Goal: Task Accomplishment & Management: Manage account settings

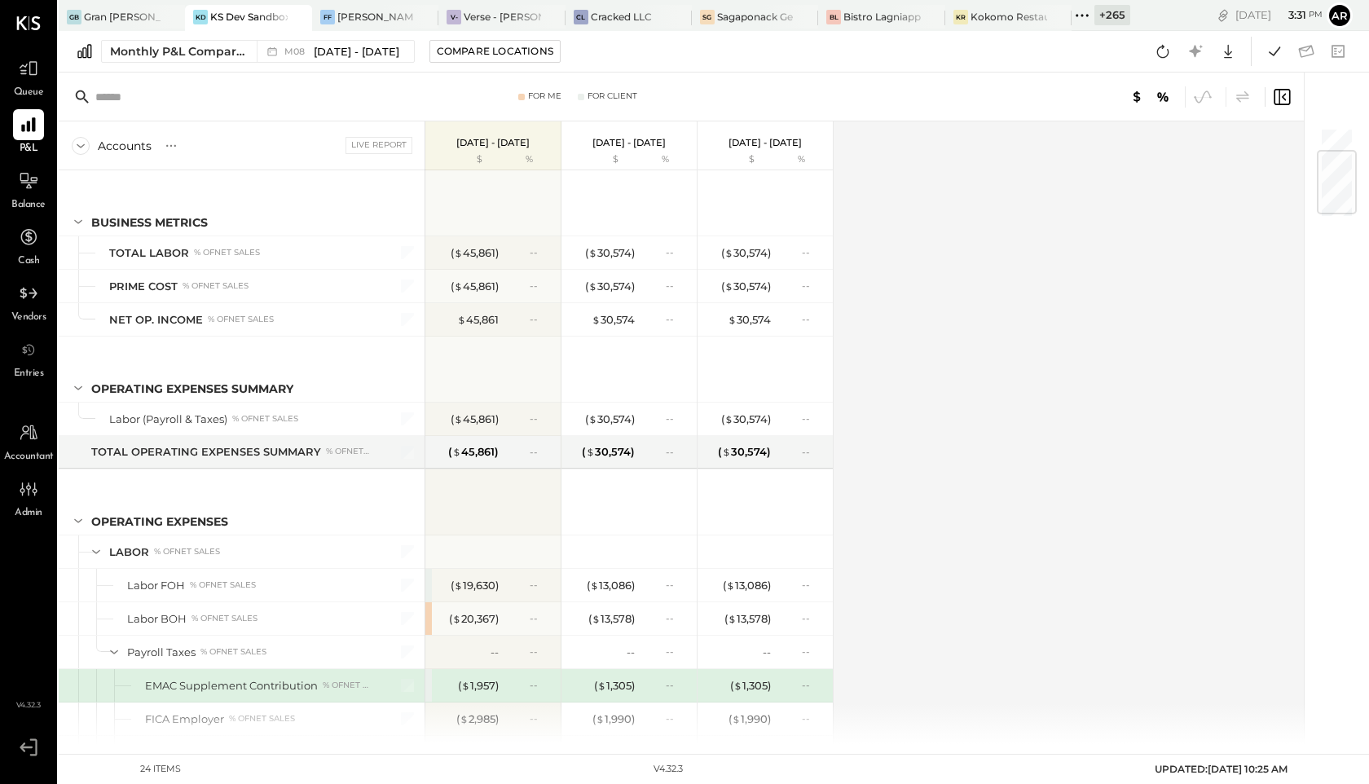
click at [23, 494] on icon at bounding box center [29, 489] width 20 height 20
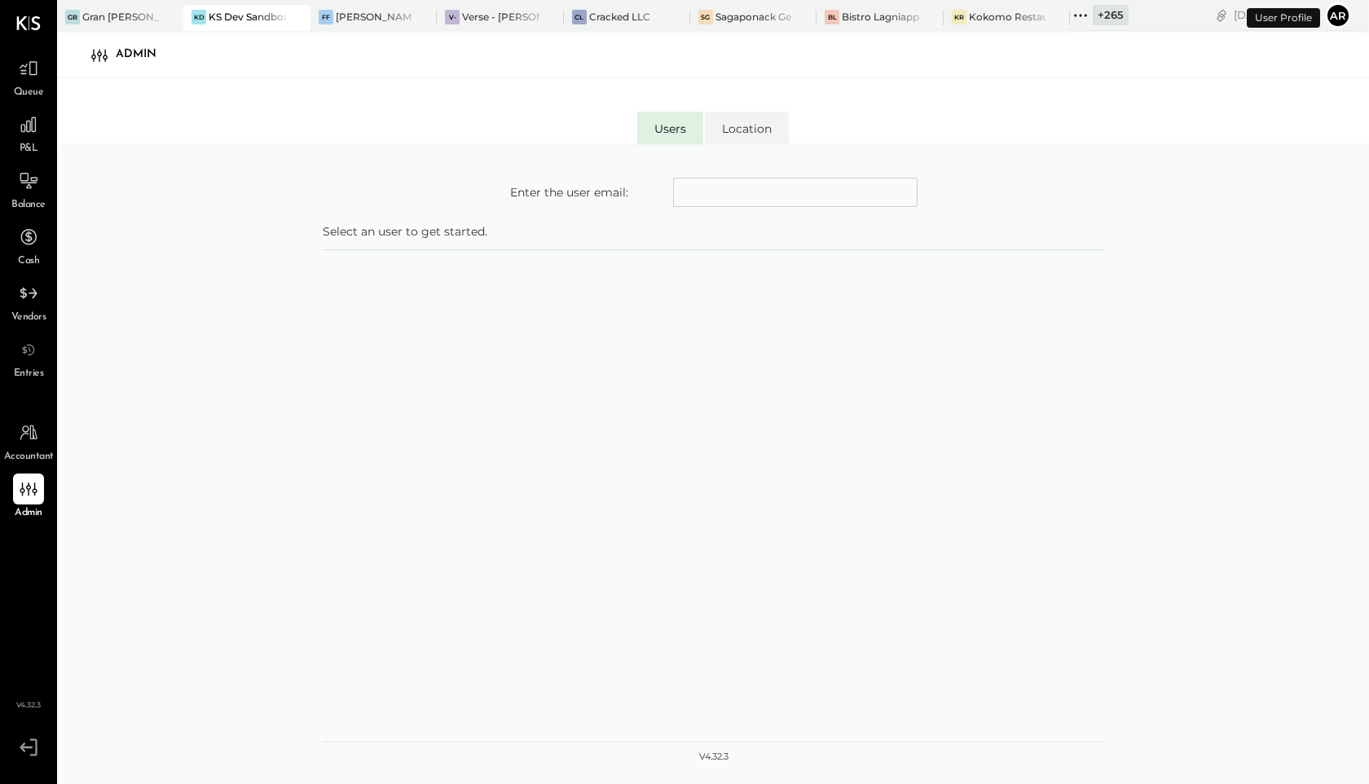
click at [812, 199] on input "text" at bounding box center [795, 192] width 244 height 29
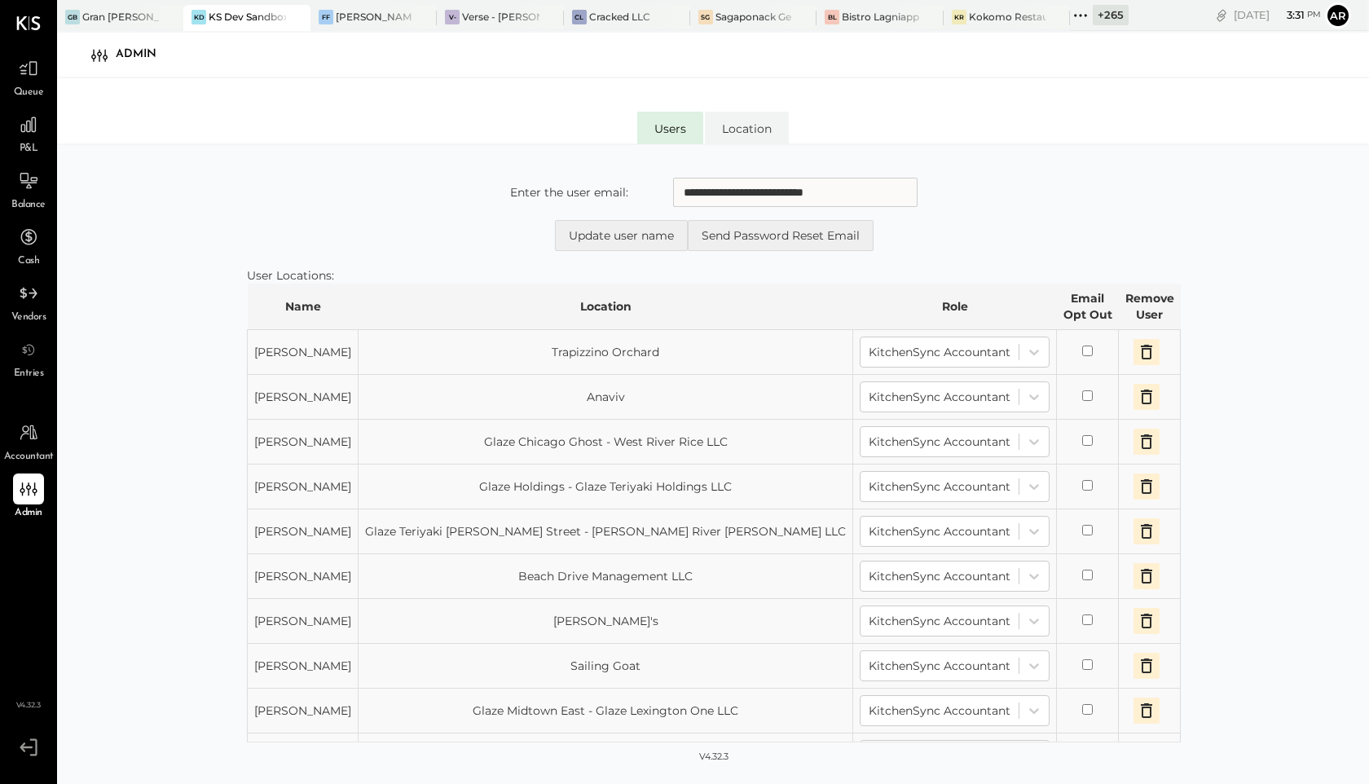
type input "**********"
click at [1137, 347] on icon "button" at bounding box center [1147, 352] width 20 height 20
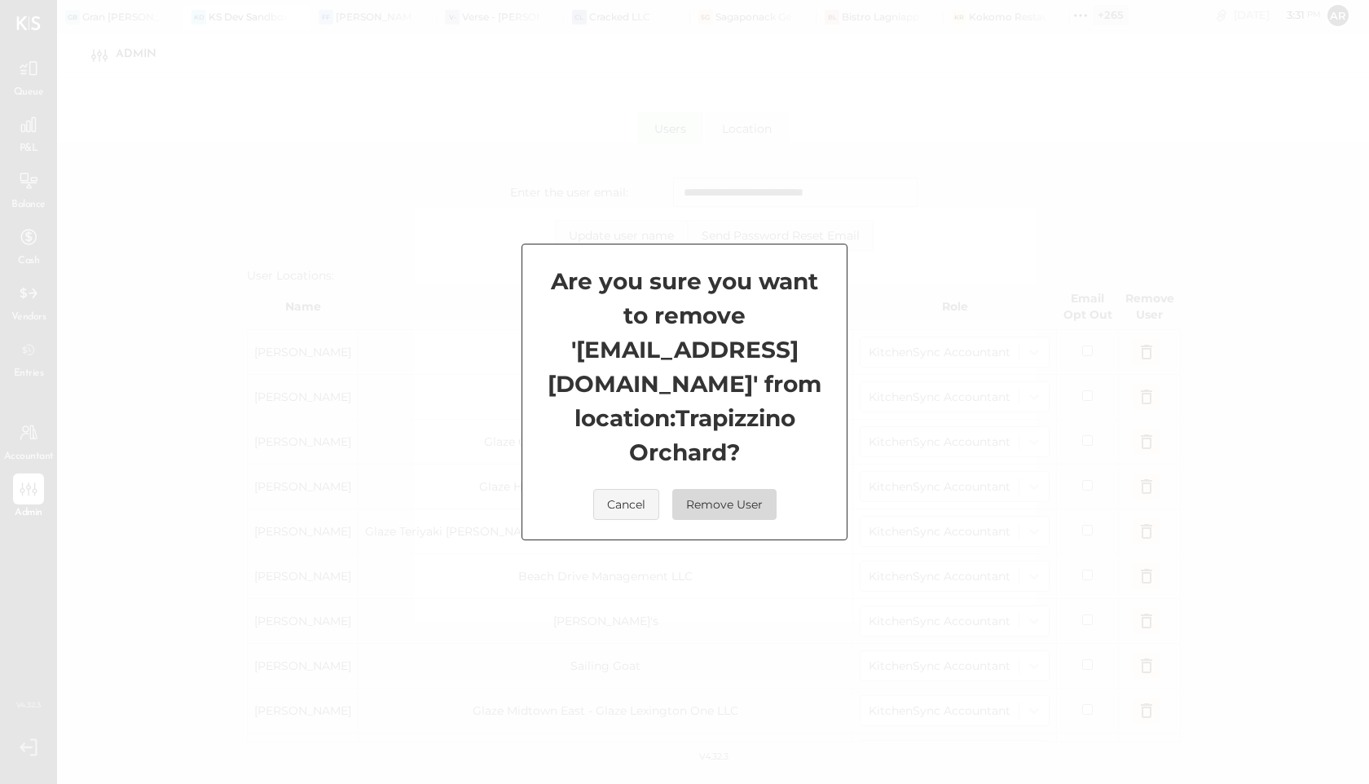
click at [716, 493] on button "Remove User" at bounding box center [724, 504] width 104 height 31
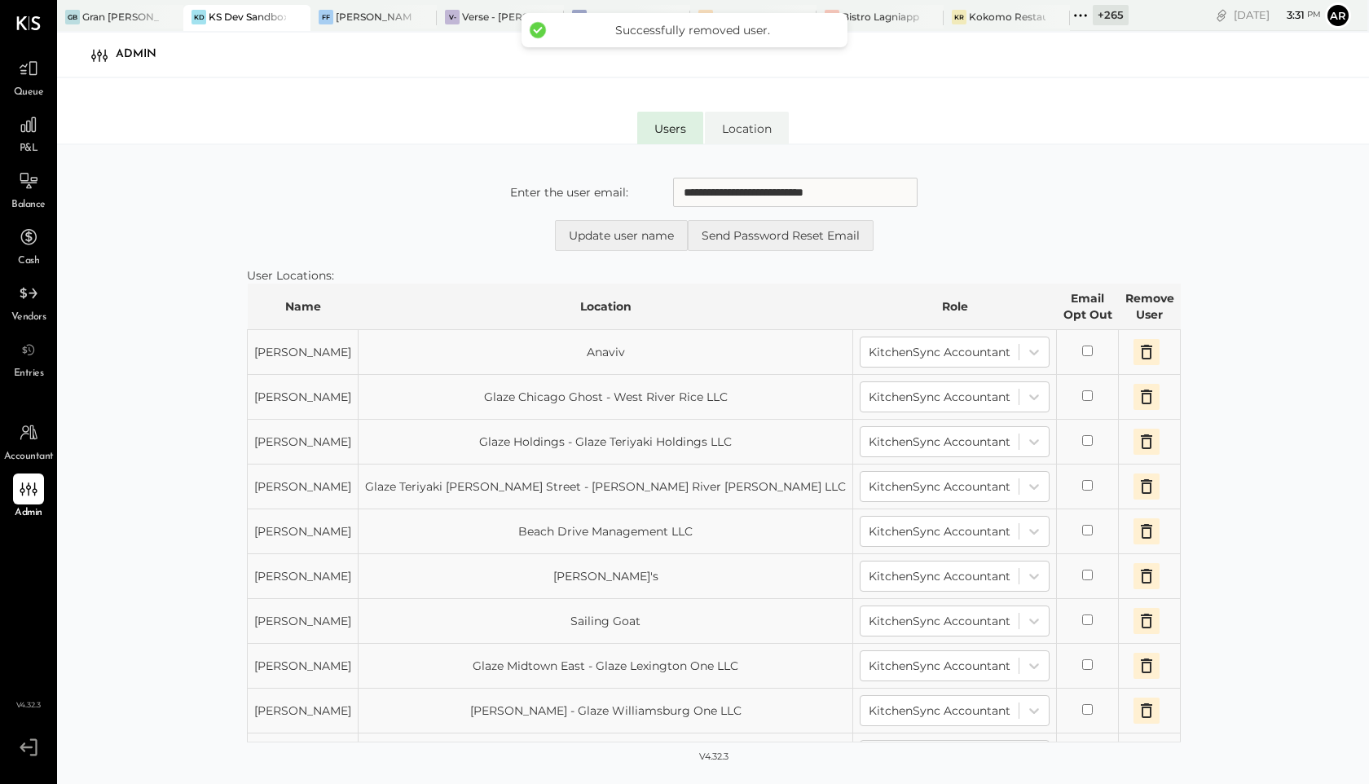
click at [1137, 355] on icon "button" at bounding box center [1147, 352] width 20 height 20
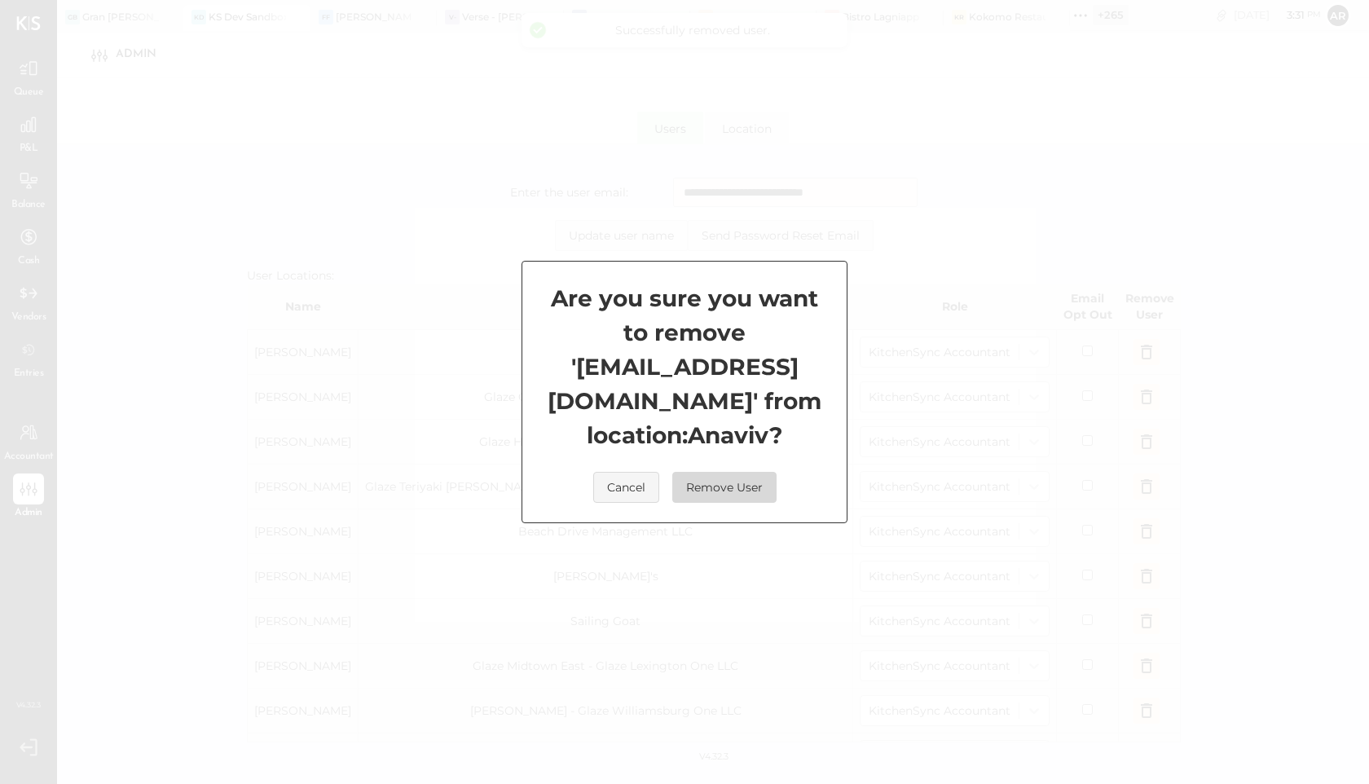
click at [752, 477] on button "Remove User" at bounding box center [724, 487] width 104 height 31
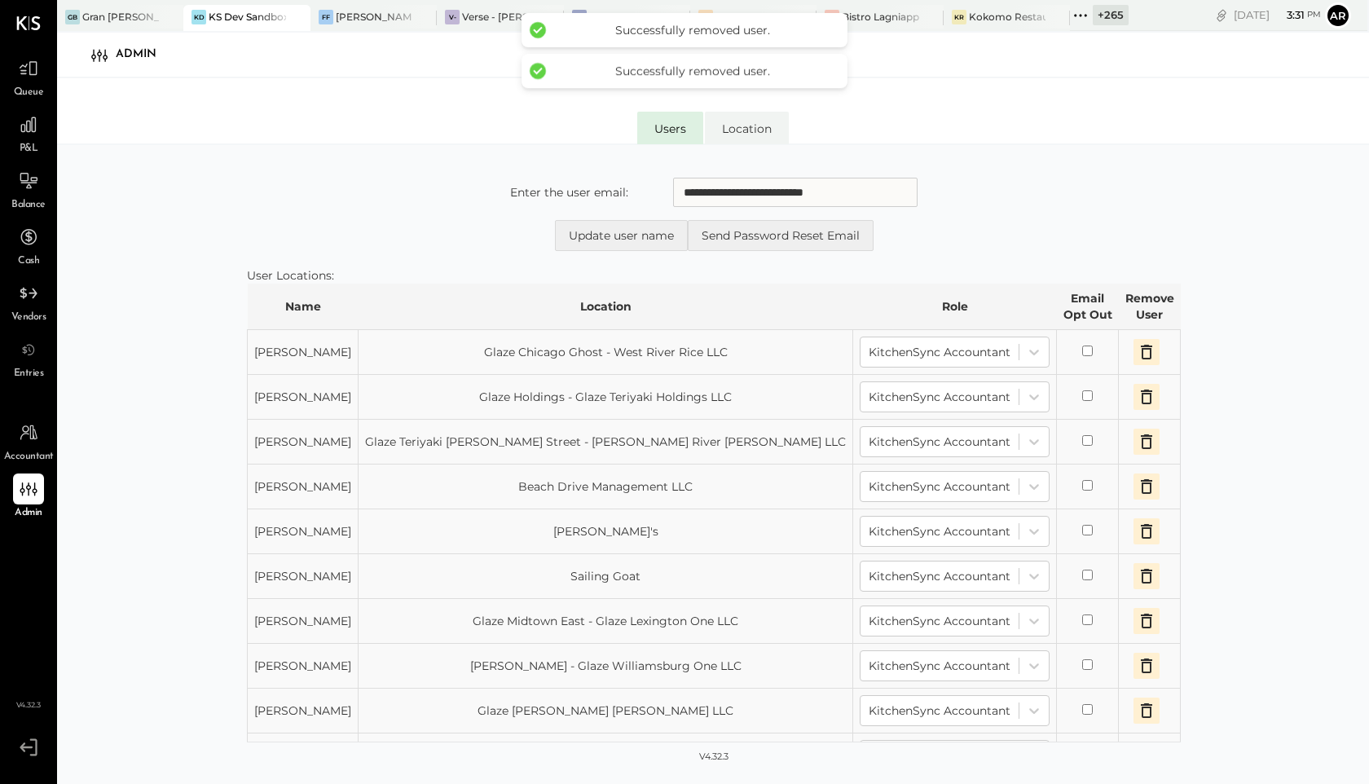
click at [1134, 362] on button "button" at bounding box center [1147, 352] width 26 height 26
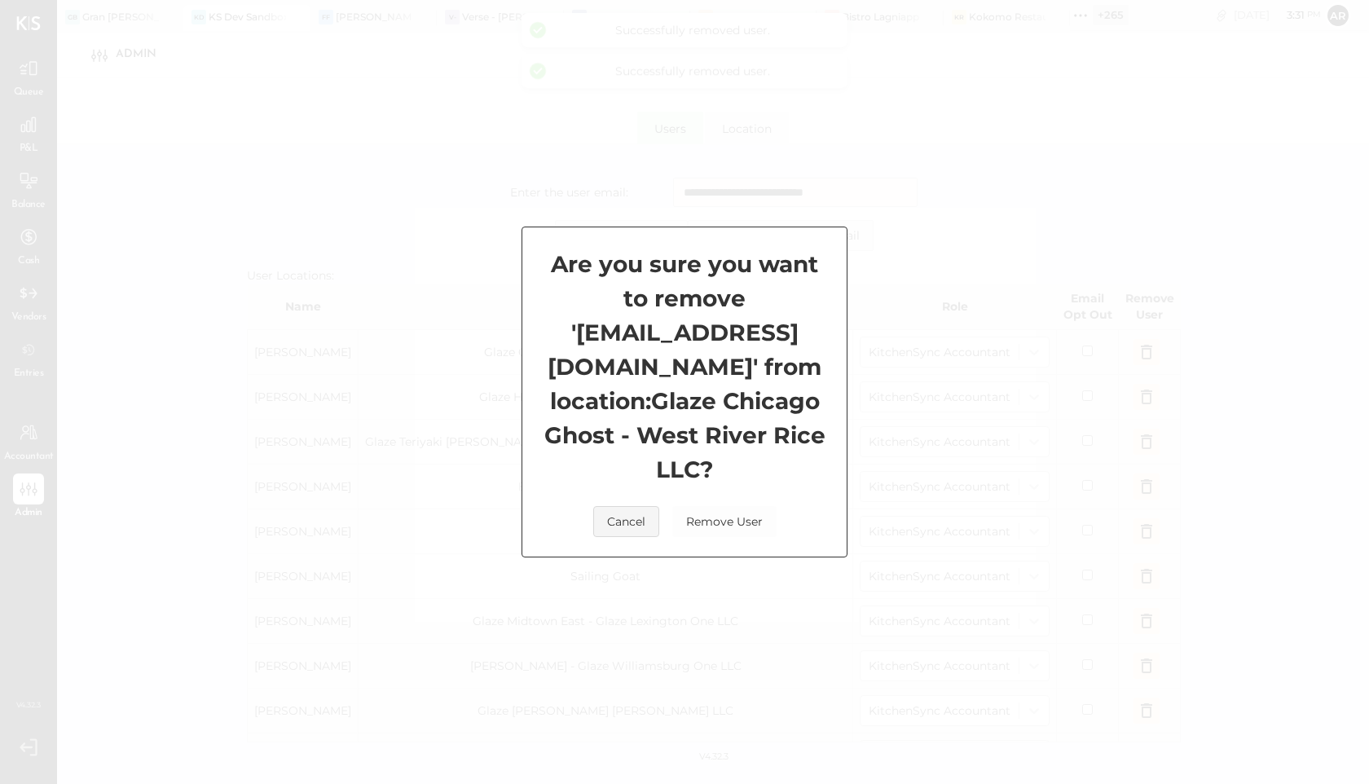
click at [1069, 350] on div "Are you sure you want to remove ' [EMAIL_ADDRESS][DOMAIN_NAME] ' from location:…" at bounding box center [684, 392] width 1369 height 784
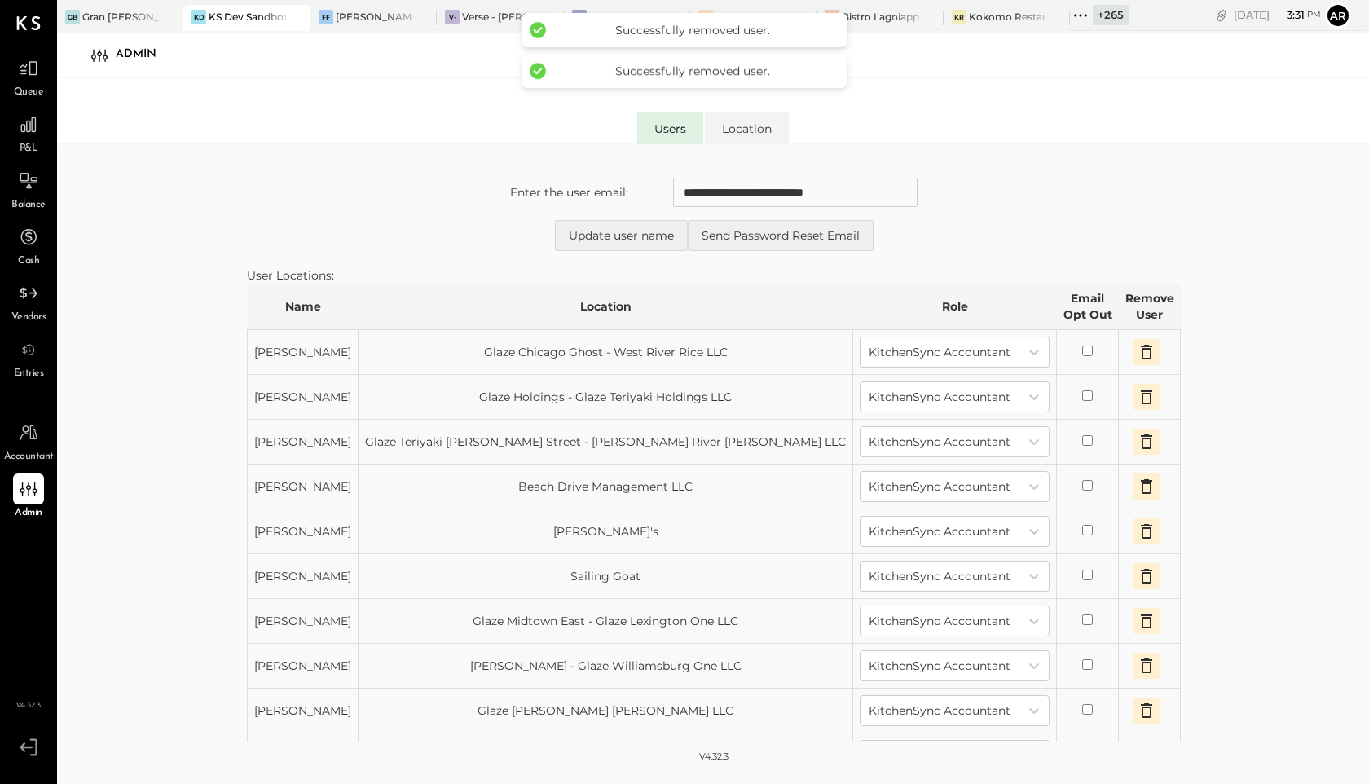
click at [1141, 350] on icon "button" at bounding box center [1146, 352] width 11 height 15
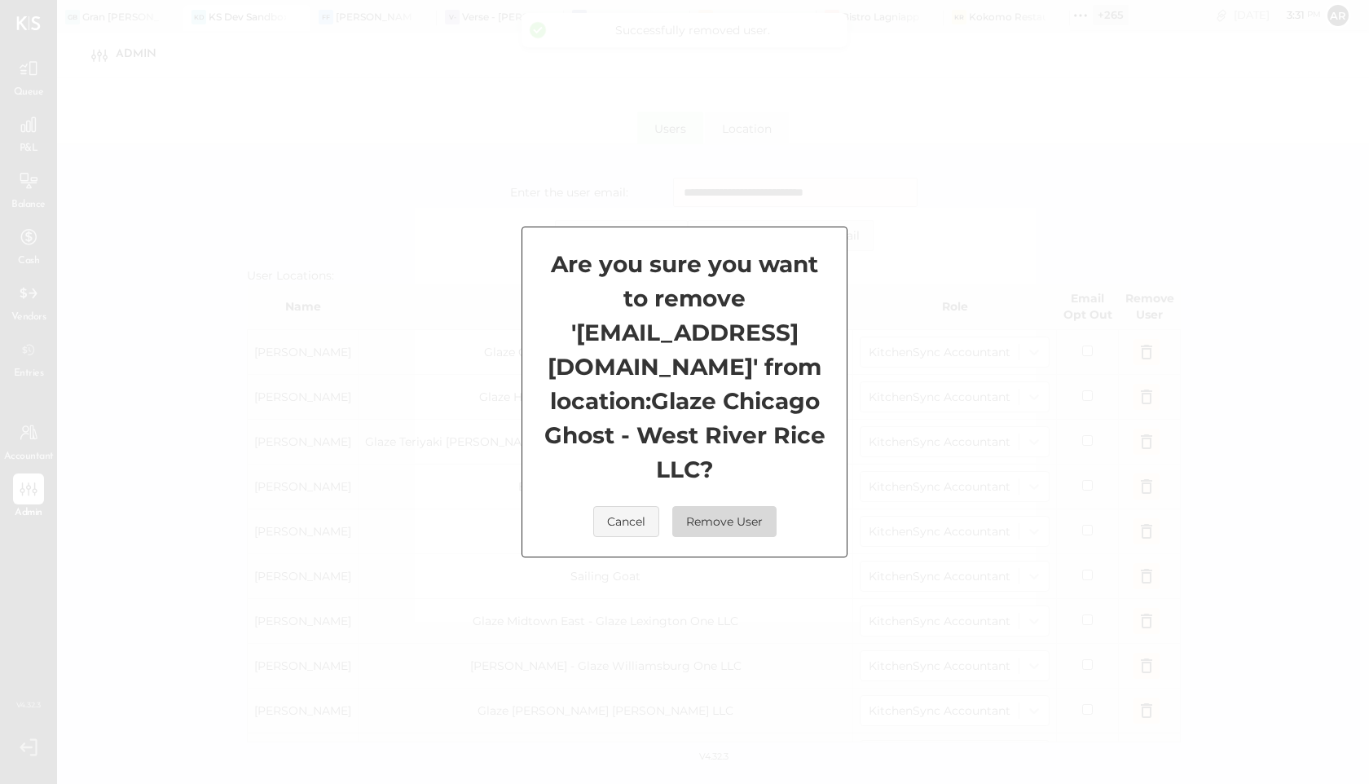
click at [723, 506] on button "Remove User" at bounding box center [724, 521] width 104 height 31
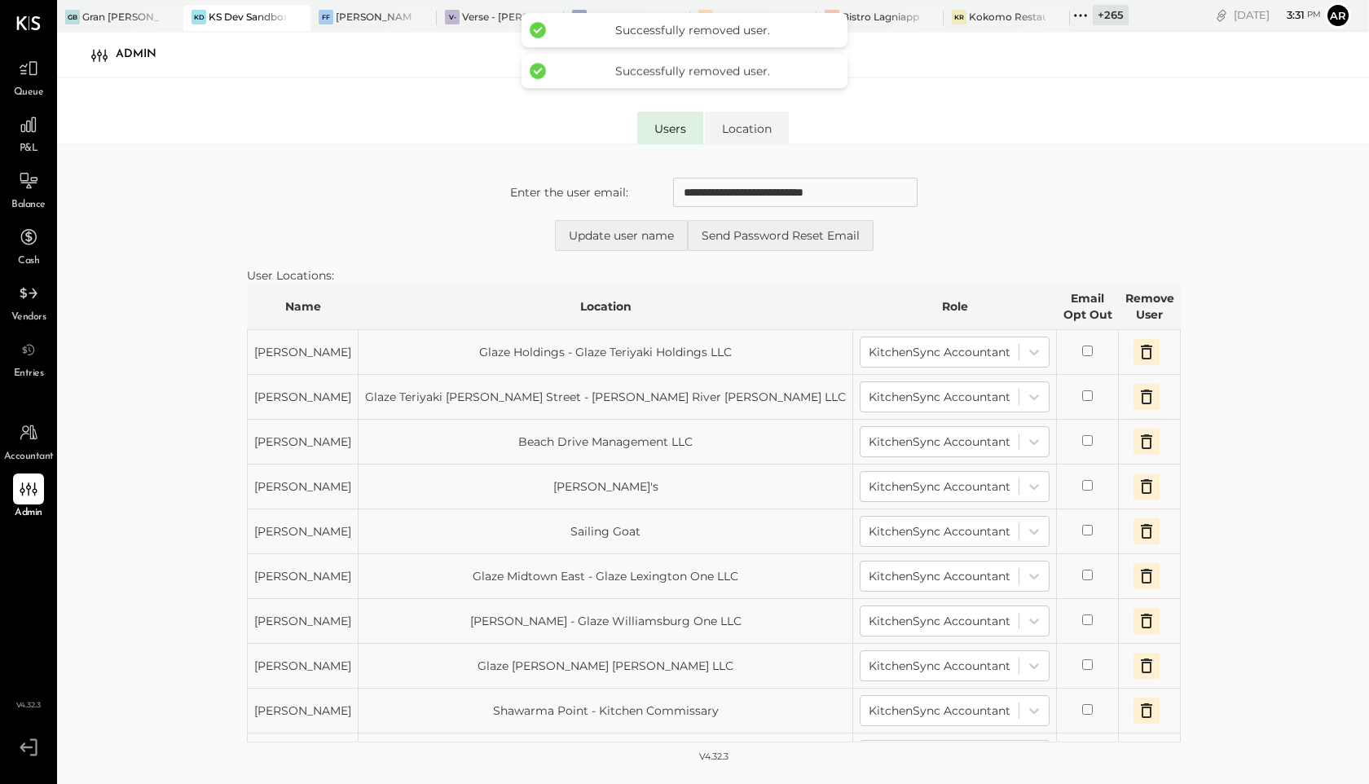
click at [1137, 356] on icon "button" at bounding box center [1147, 352] width 20 height 20
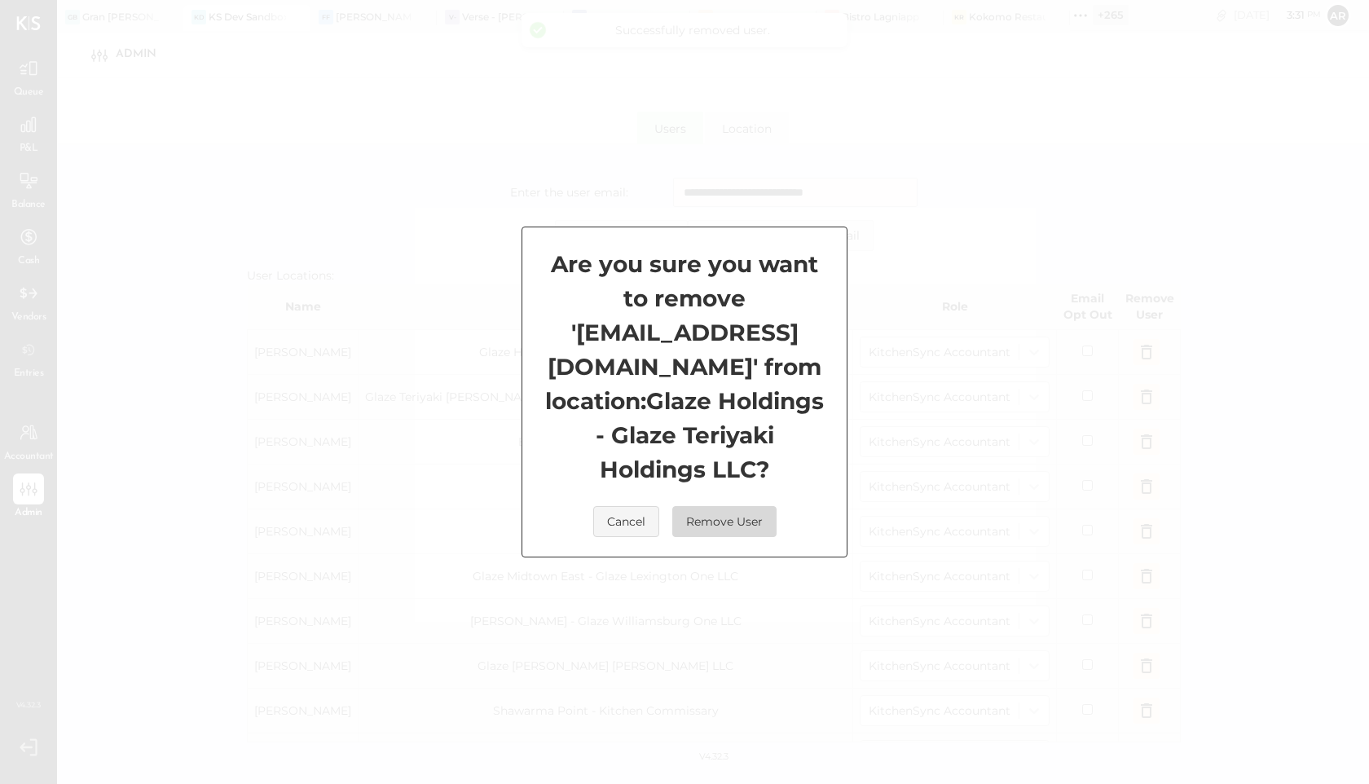
click at [715, 506] on button "Remove User" at bounding box center [724, 521] width 104 height 31
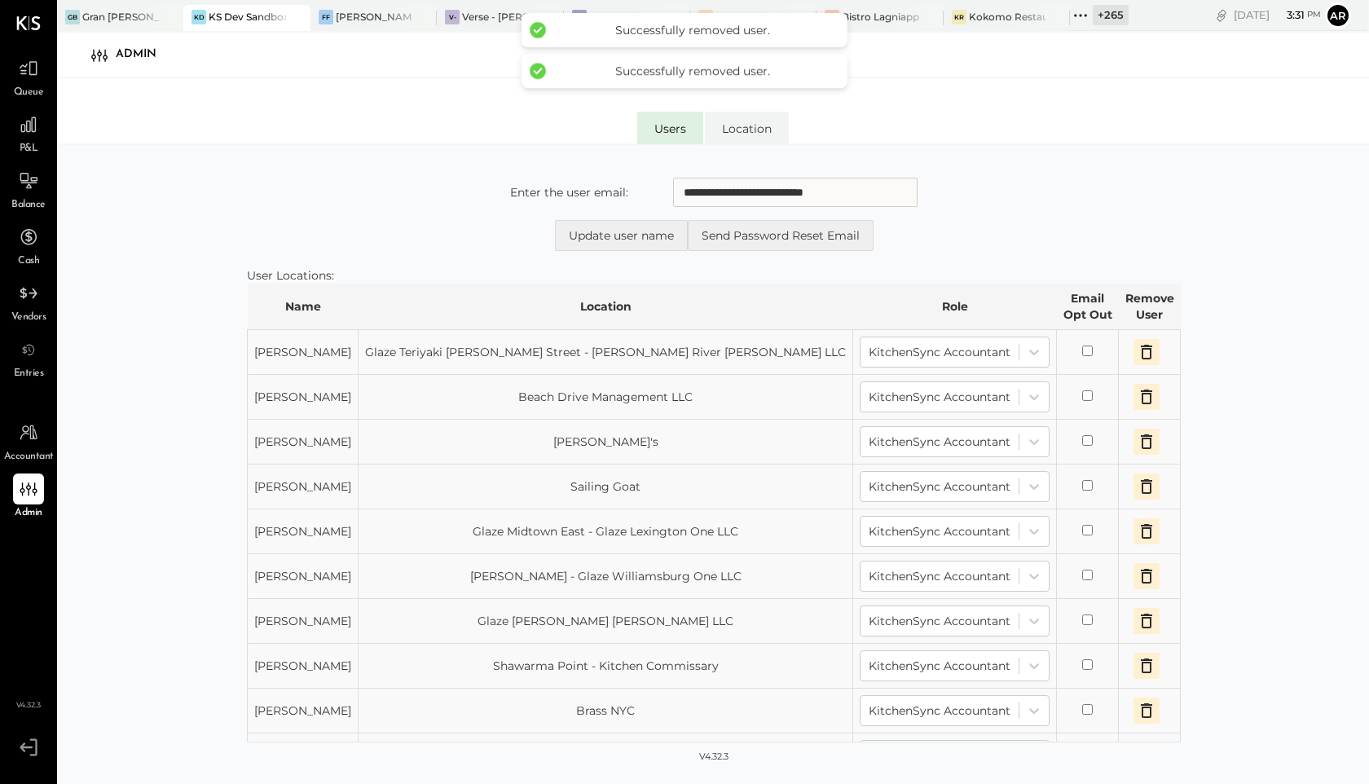
click at [1137, 351] on icon "button" at bounding box center [1147, 352] width 20 height 20
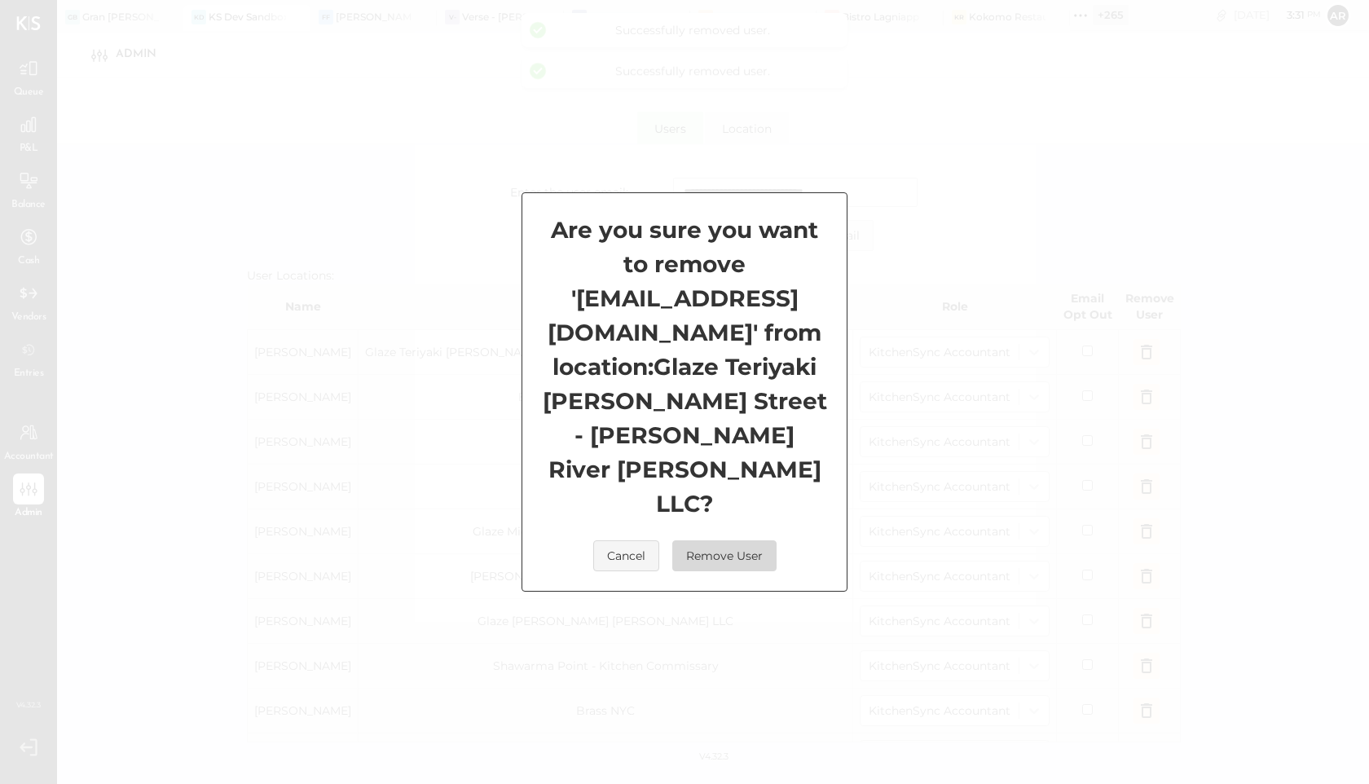
click at [719, 540] on button "Remove User" at bounding box center [724, 555] width 104 height 31
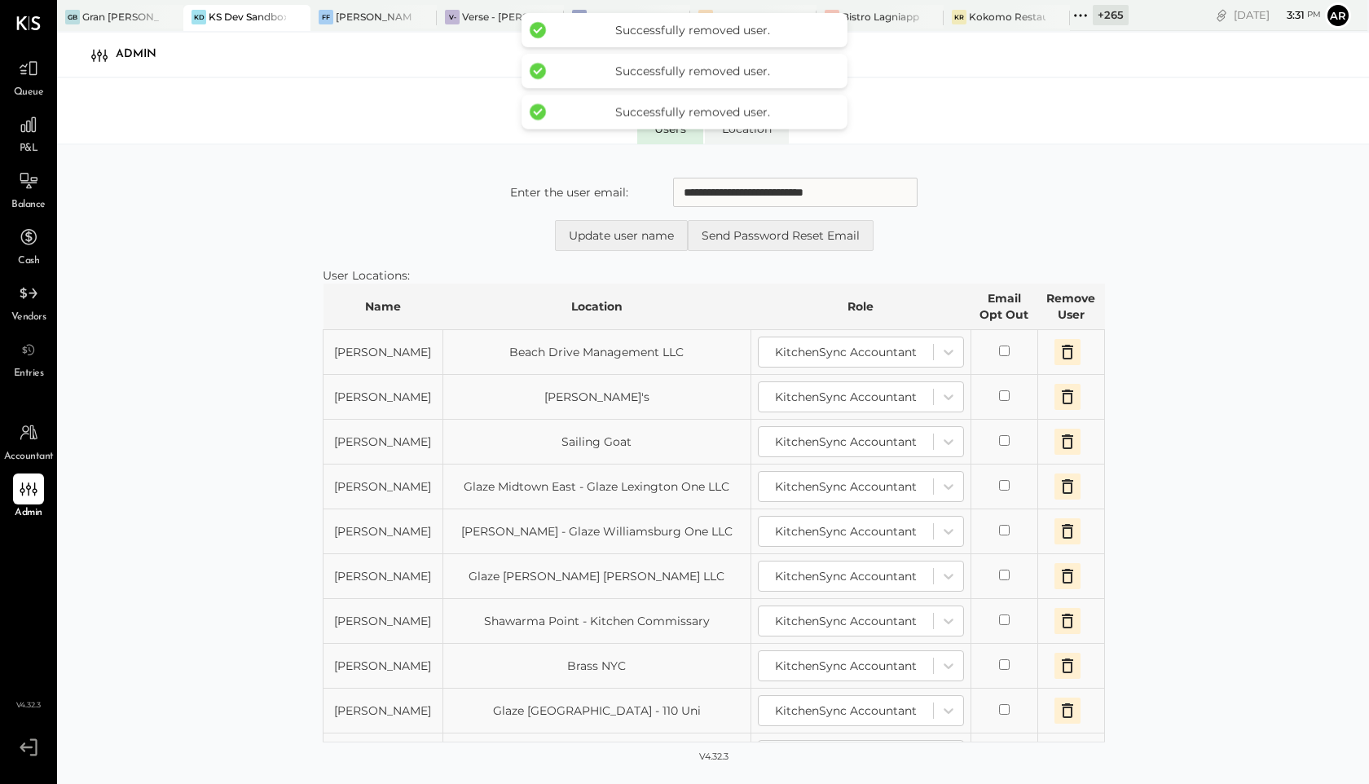
click at [1068, 346] on icon "button" at bounding box center [1067, 352] width 11 height 15
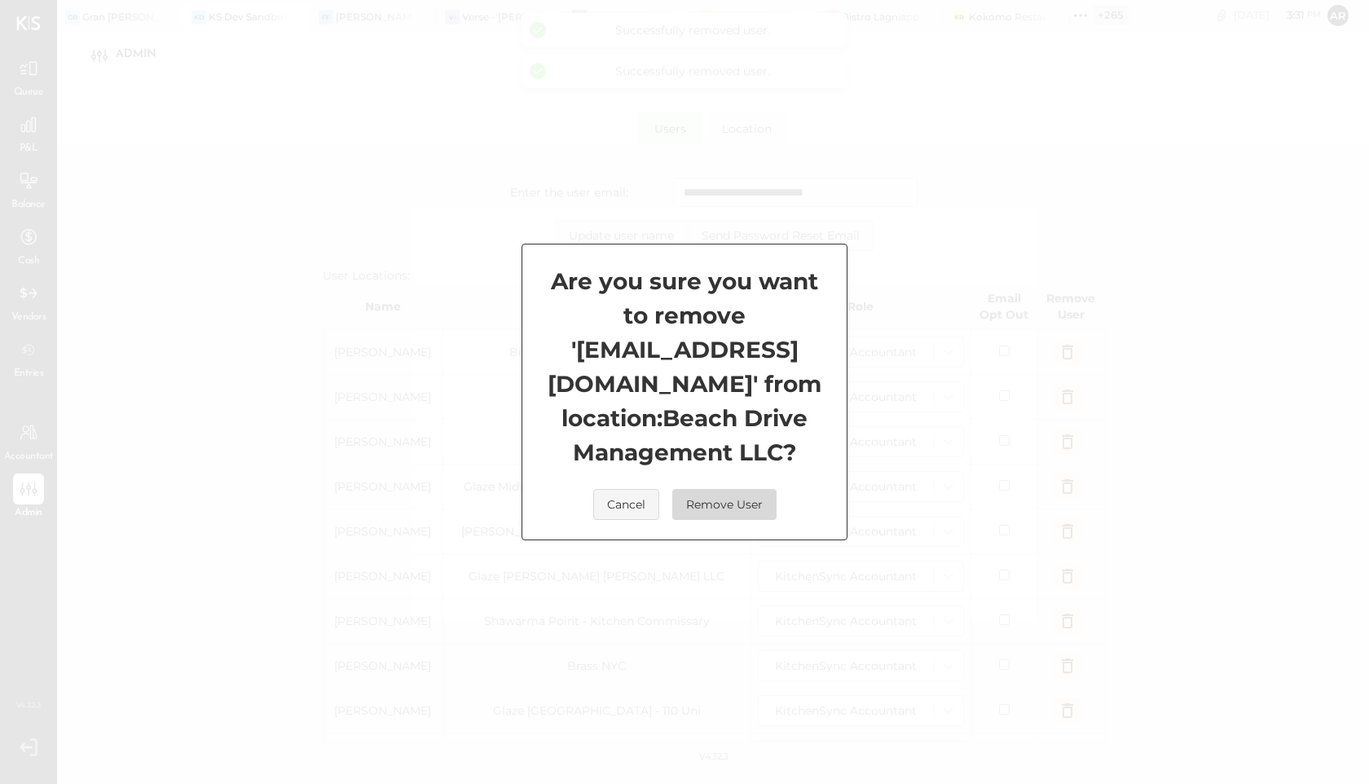
click at [722, 499] on button "Remove User" at bounding box center [724, 504] width 104 height 31
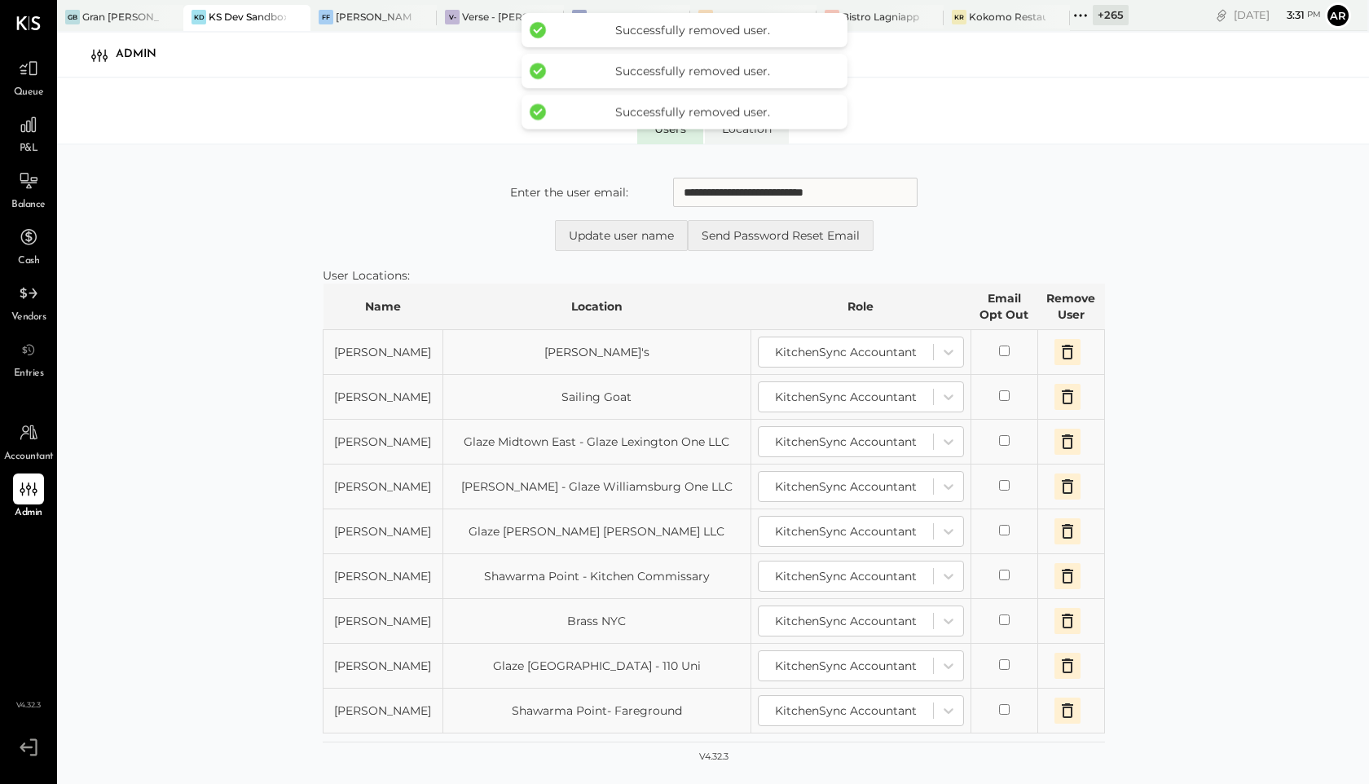
click at [1069, 348] on icon "button" at bounding box center [1067, 352] width 11 height 15
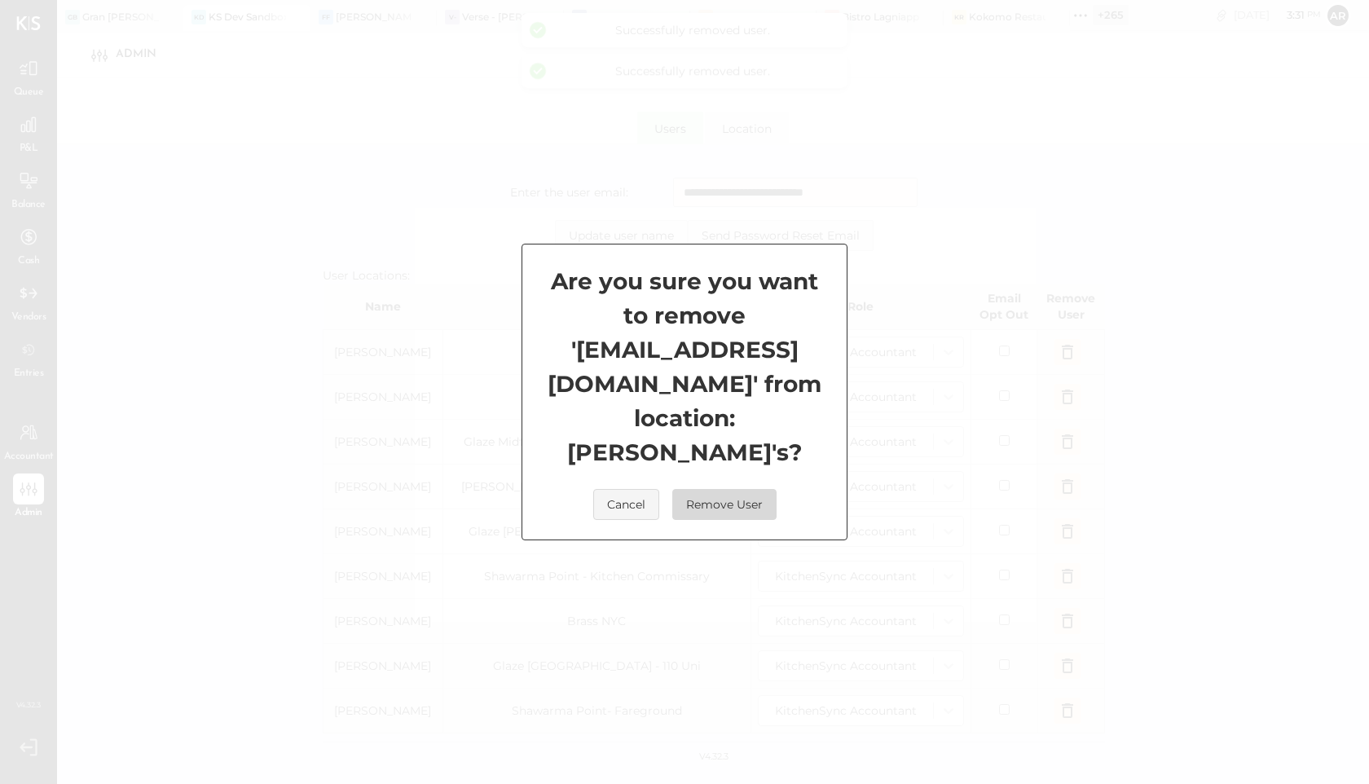
click at [721, 489] on button "Remove User" at bounding box center [724, 504] width 104 height 31
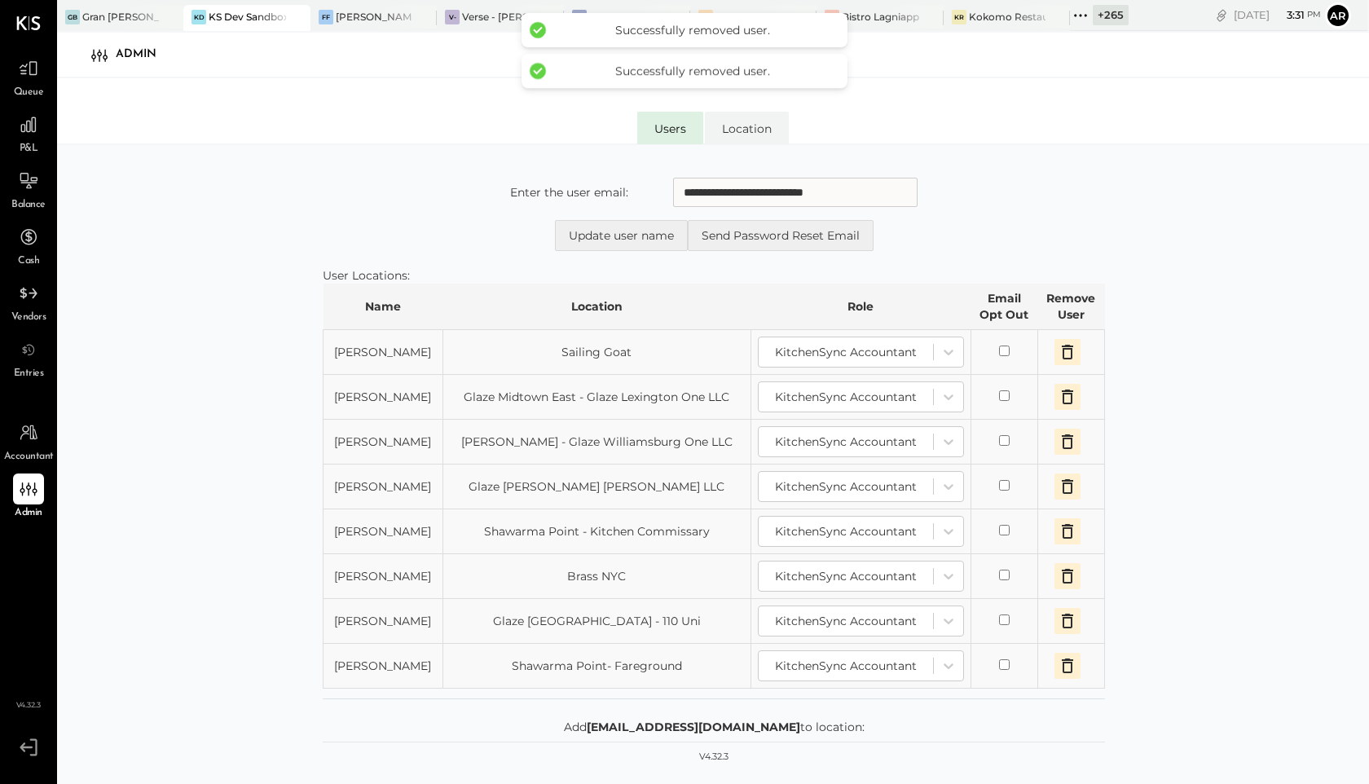
click at [1068, 353] on icon "button" at bounding box center [1068, 352] width 20 height 20
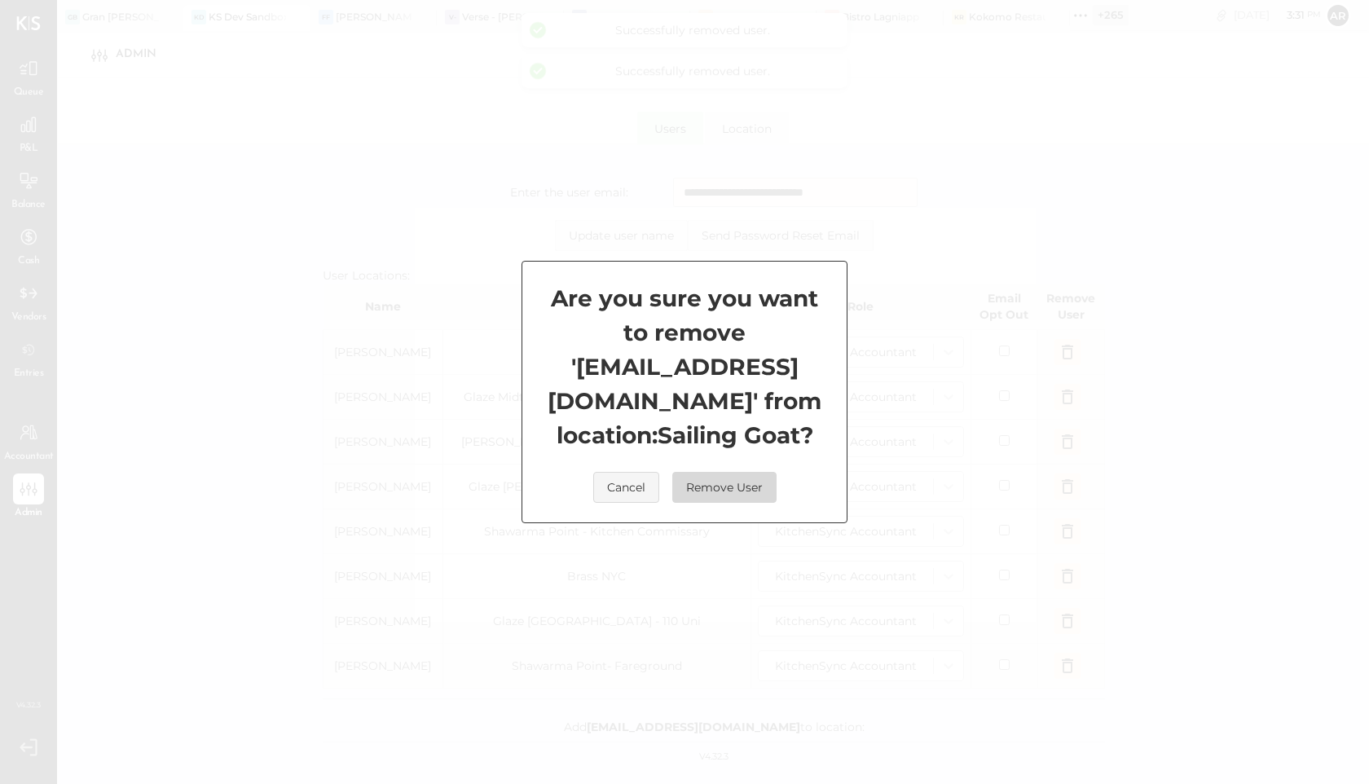
click at [737, 481] on button "Remove User" at bounding box center [724, 487] width 104 height 31
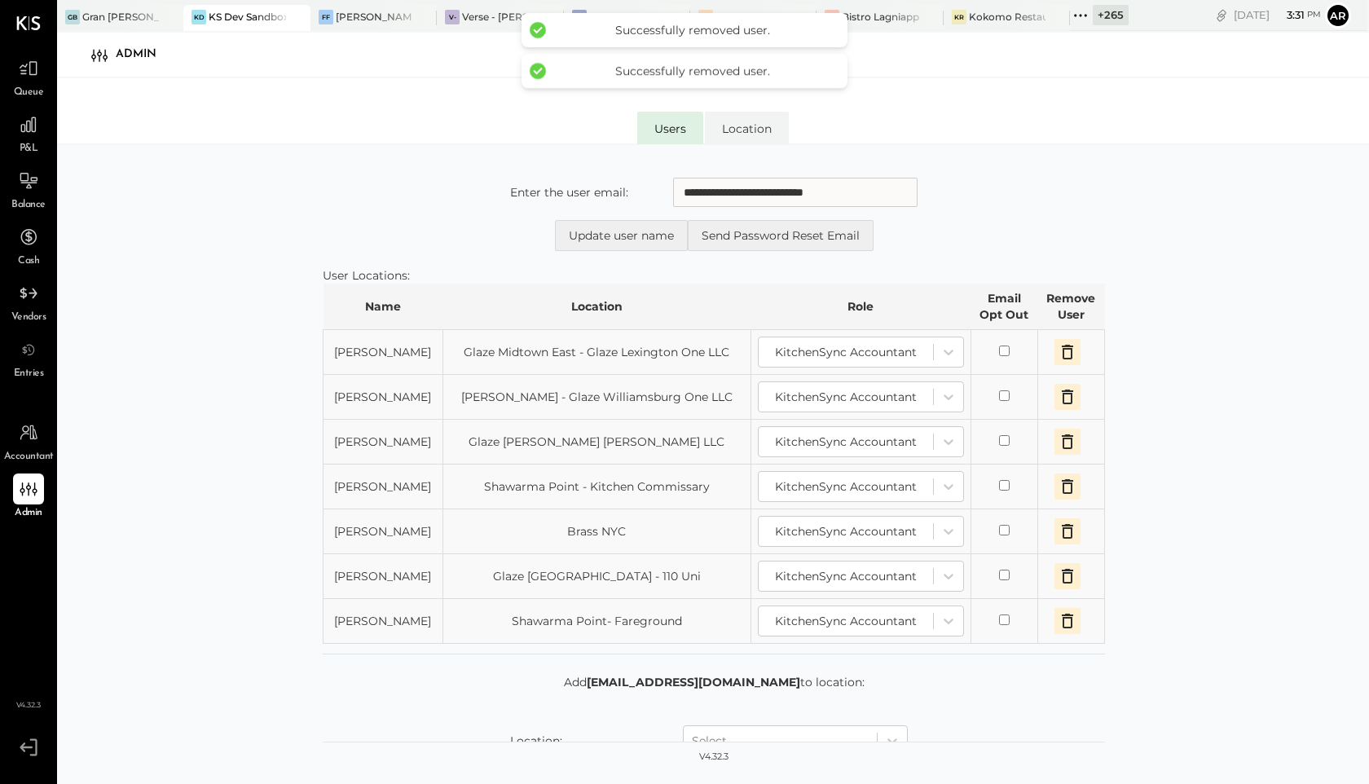
click at [1068, 349] on icon "button" at bounding box center [1067, 352] width 11 height 15
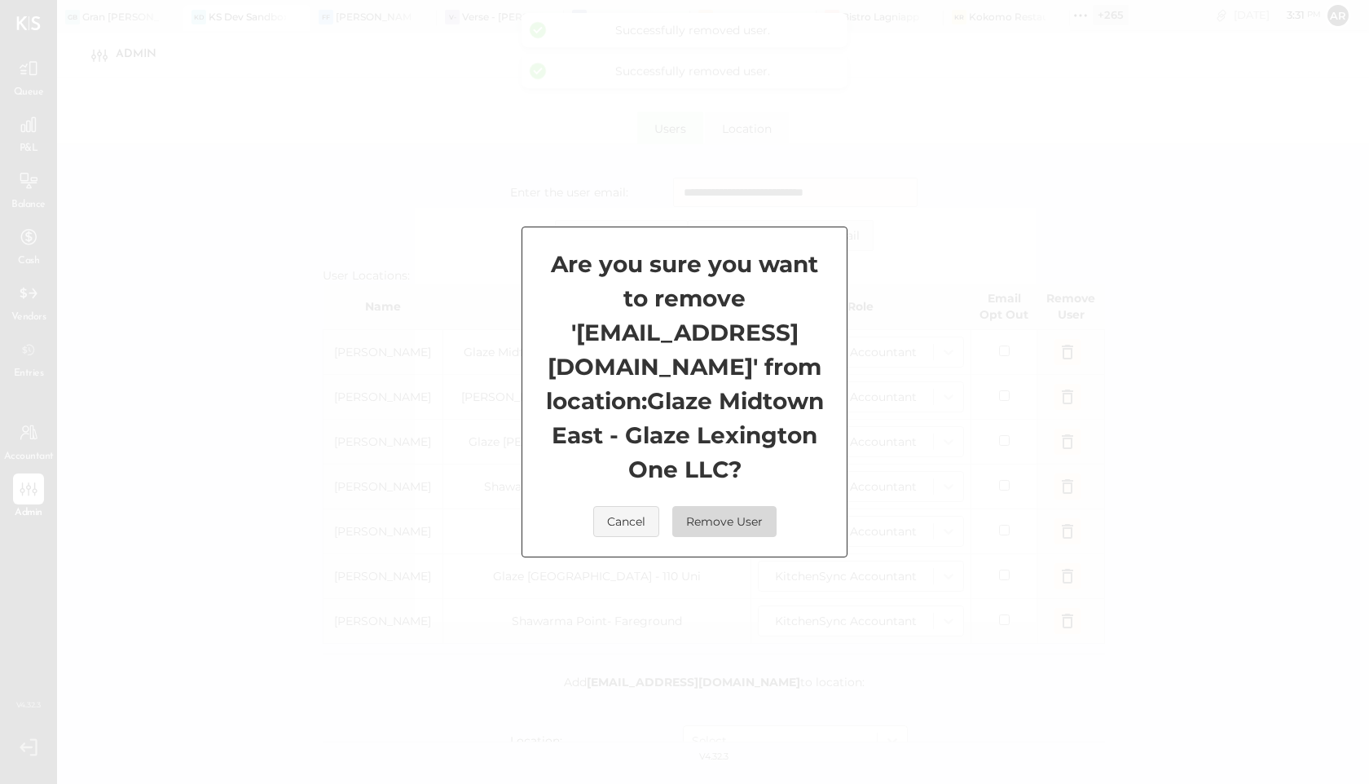
click at [702, 506] on button "Remove User" at bounding box center [724, 521] width 104 height 31
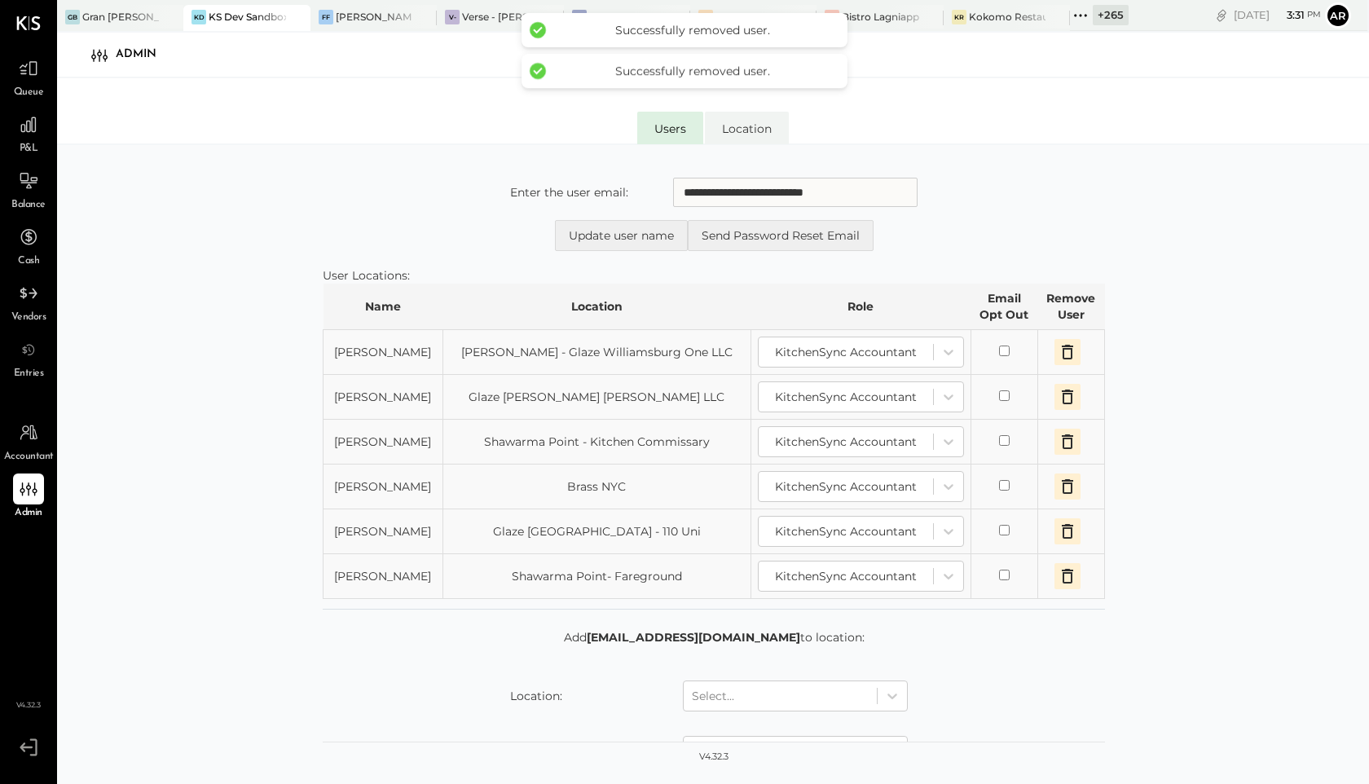
click at [1066, 352] on icon "button" at bounding box center [1068, 352] width 20 height 20
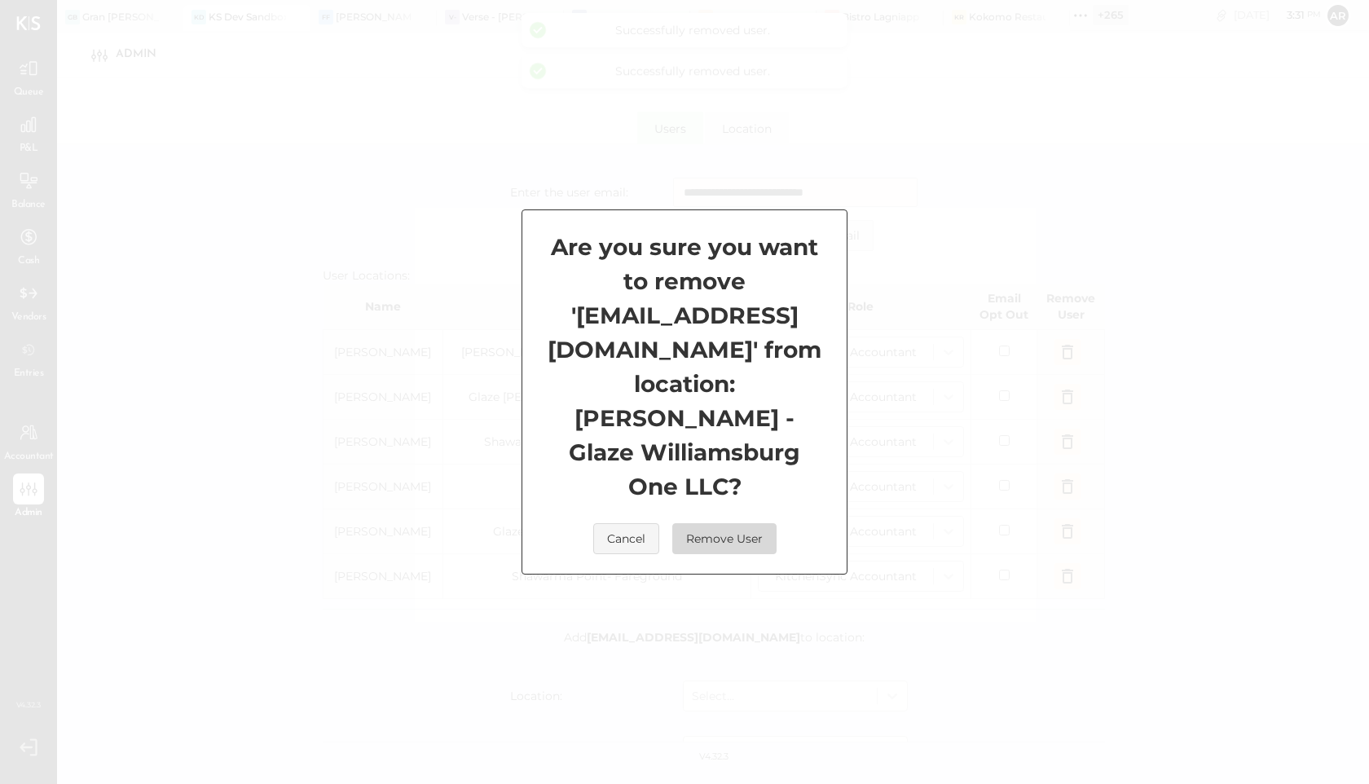
click at [737, 523] on button "Remove User" at bounding box center [724, 538] width 104 height 31
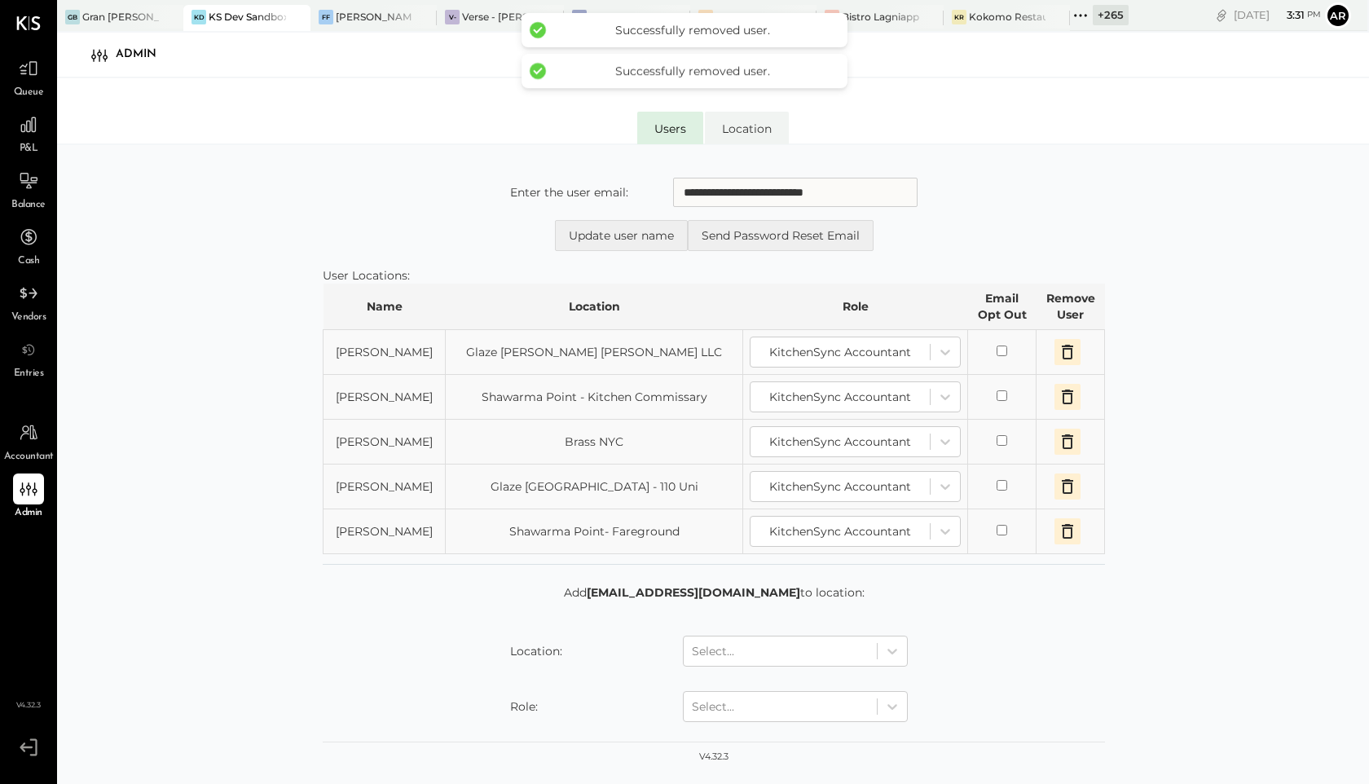
click at [1067, 353] on icon "button" at bounding box center [1068, 352] width 20 height 20
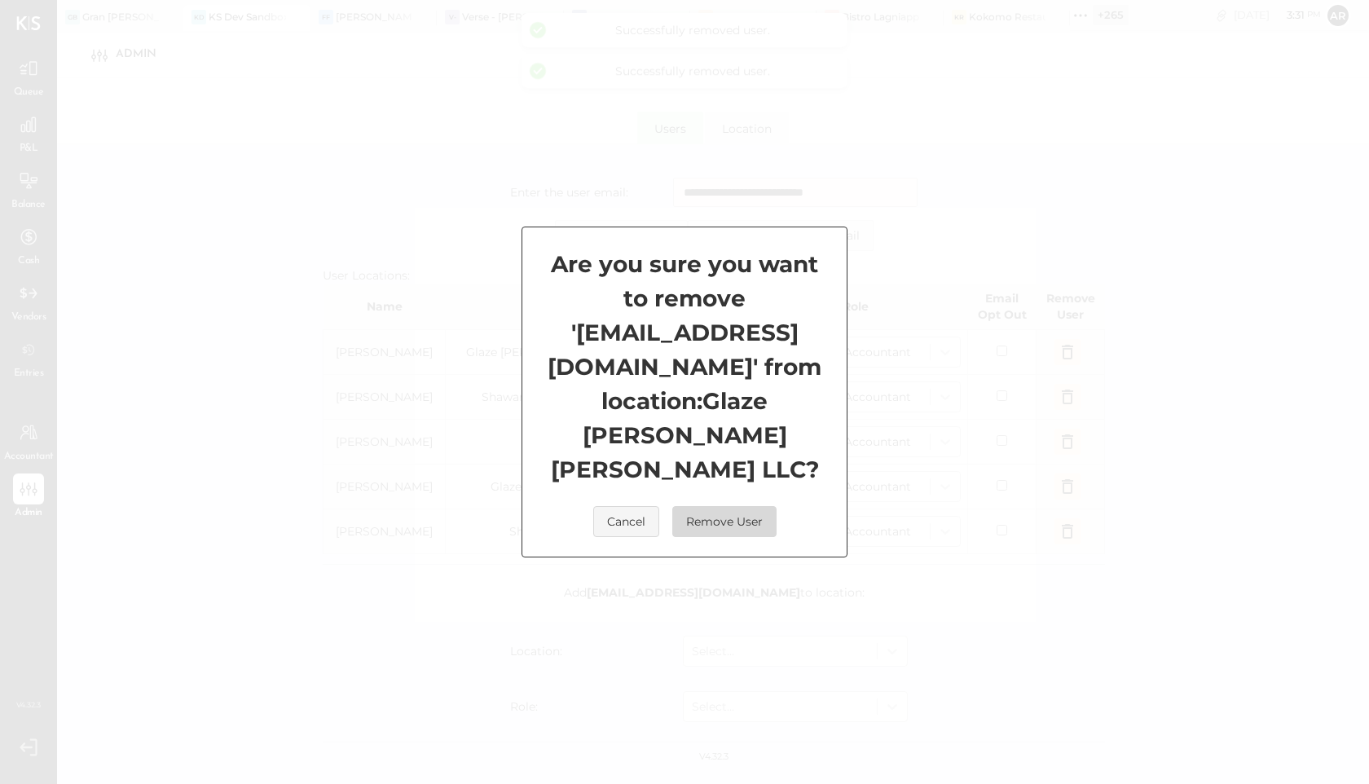
click at [716, 511] on button "Remove User" at bounding box center [724, 521] width 104 height 31
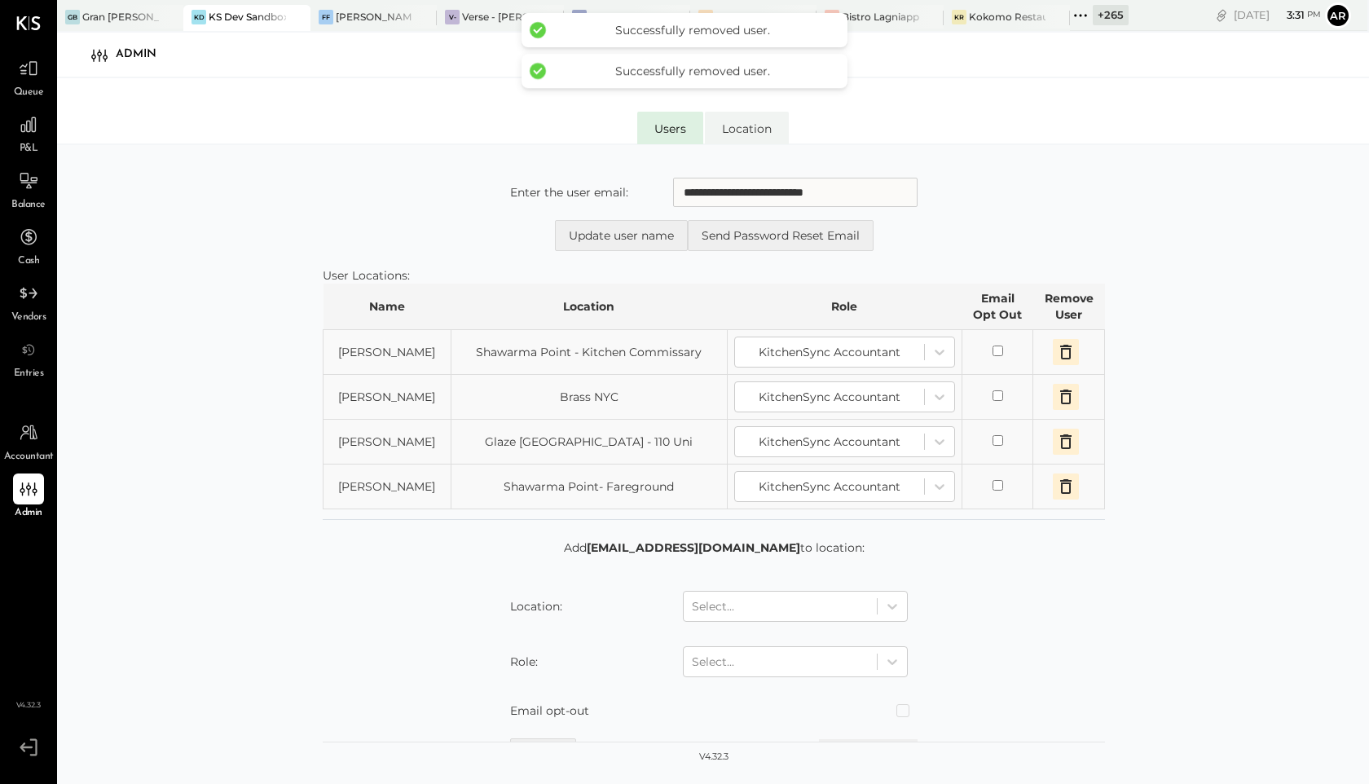
click at [1064, 352] on icon "button" at bounding box center [1066, 352] width 20 height 20
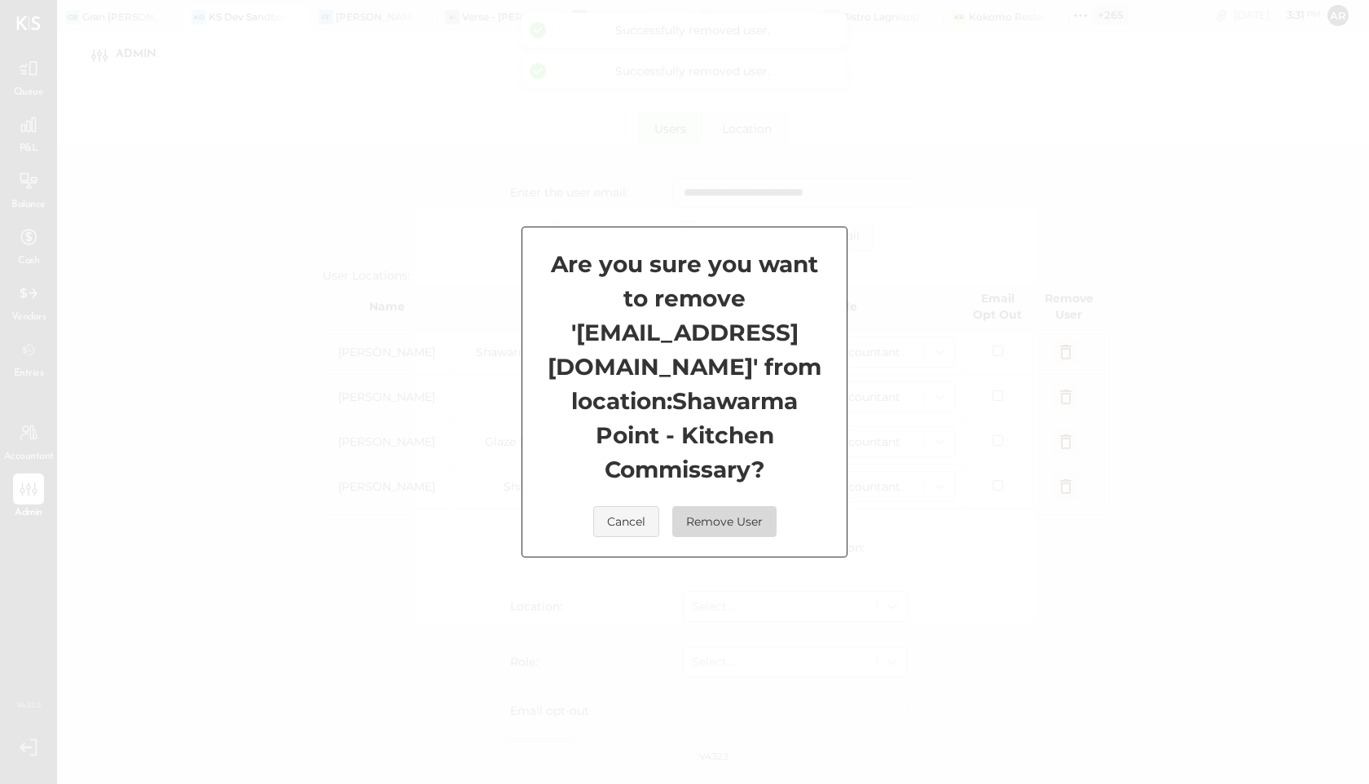
click at [715, 506] on button "Remove User" at bounding box center [724, 521] width 104 height 31
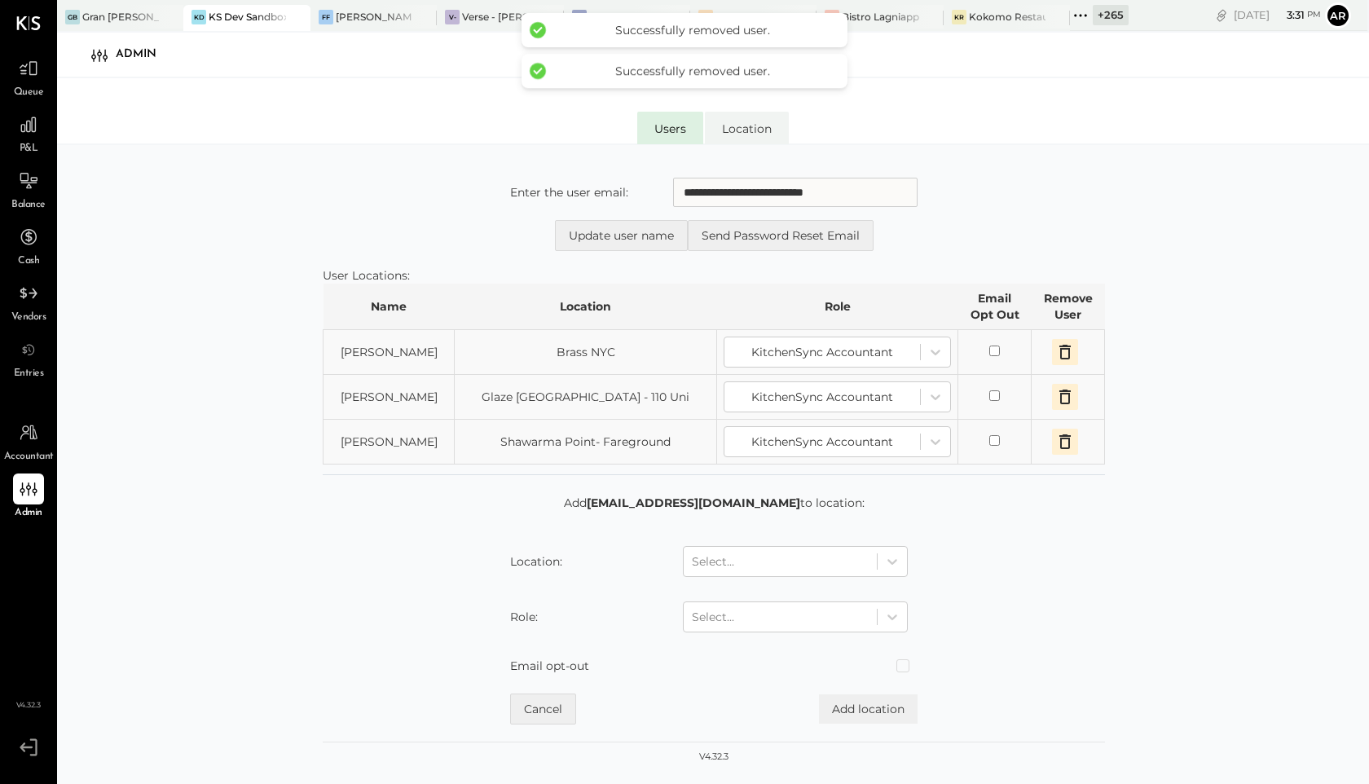
click at [1070, 349] on icon "button" at bounding box center [1065, 352] width 20 height 20
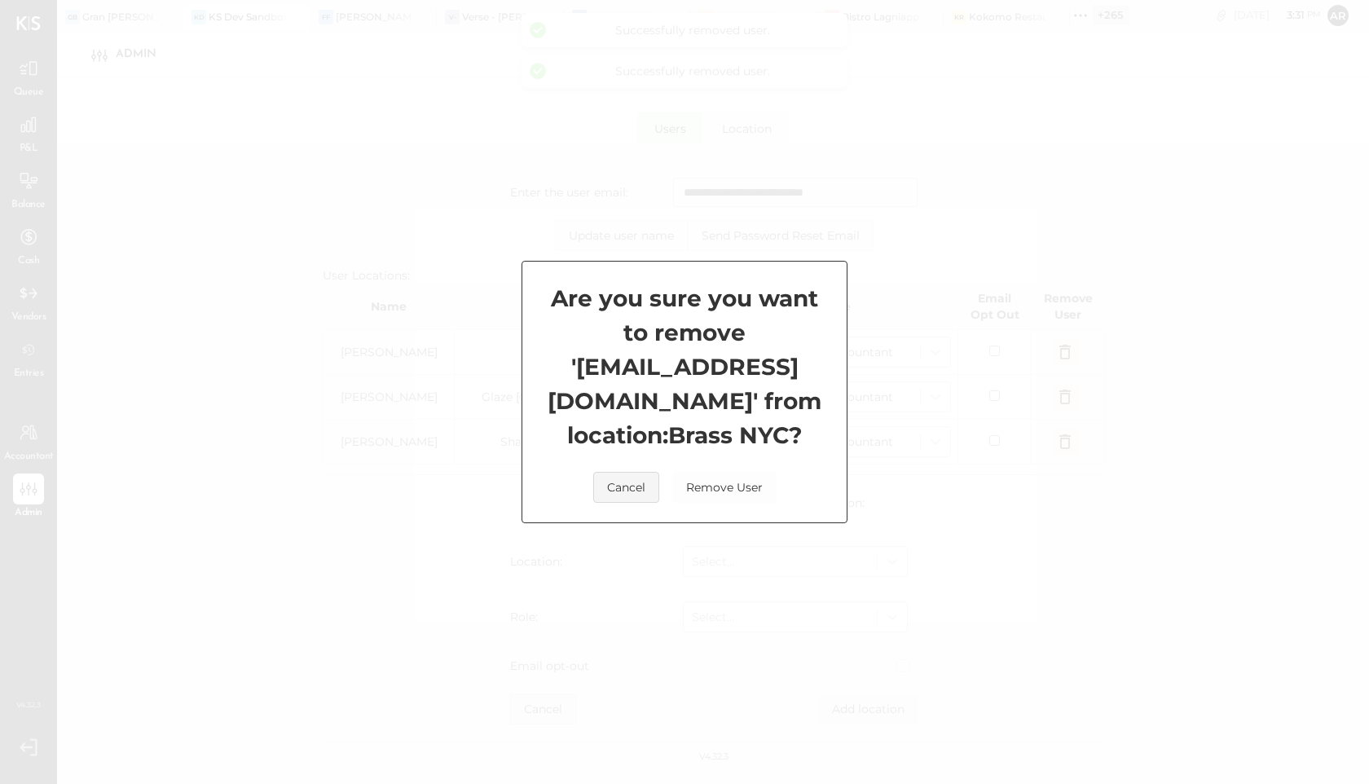
click at [1067, 350] on div "Are you sure you want to remove ' [EMAIL_ADDRESS][DOMAIN_NAME] ' from location:…" at bounding box center [684, 392] width 1369 height 784
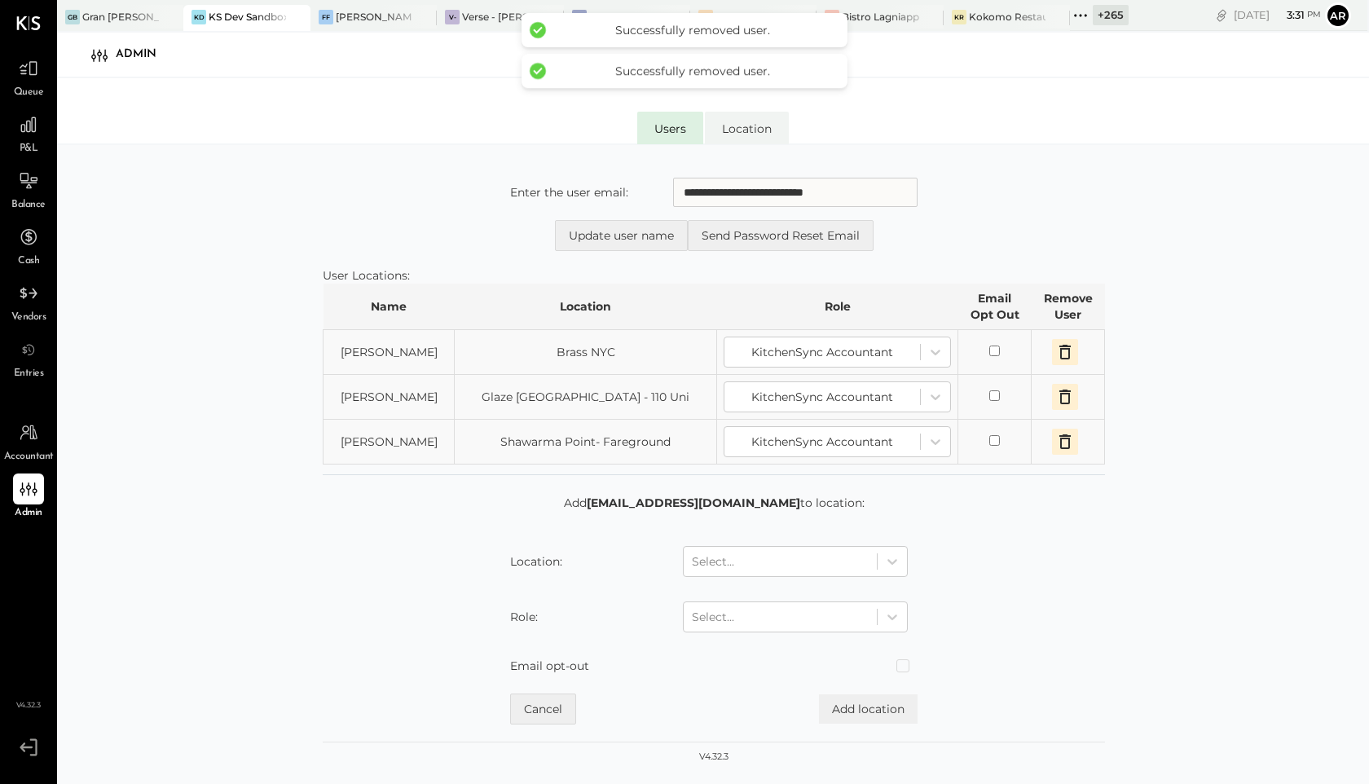
click at [1065, 350] on icon "button" at bounding box center [1064, 352] width 11 height 15
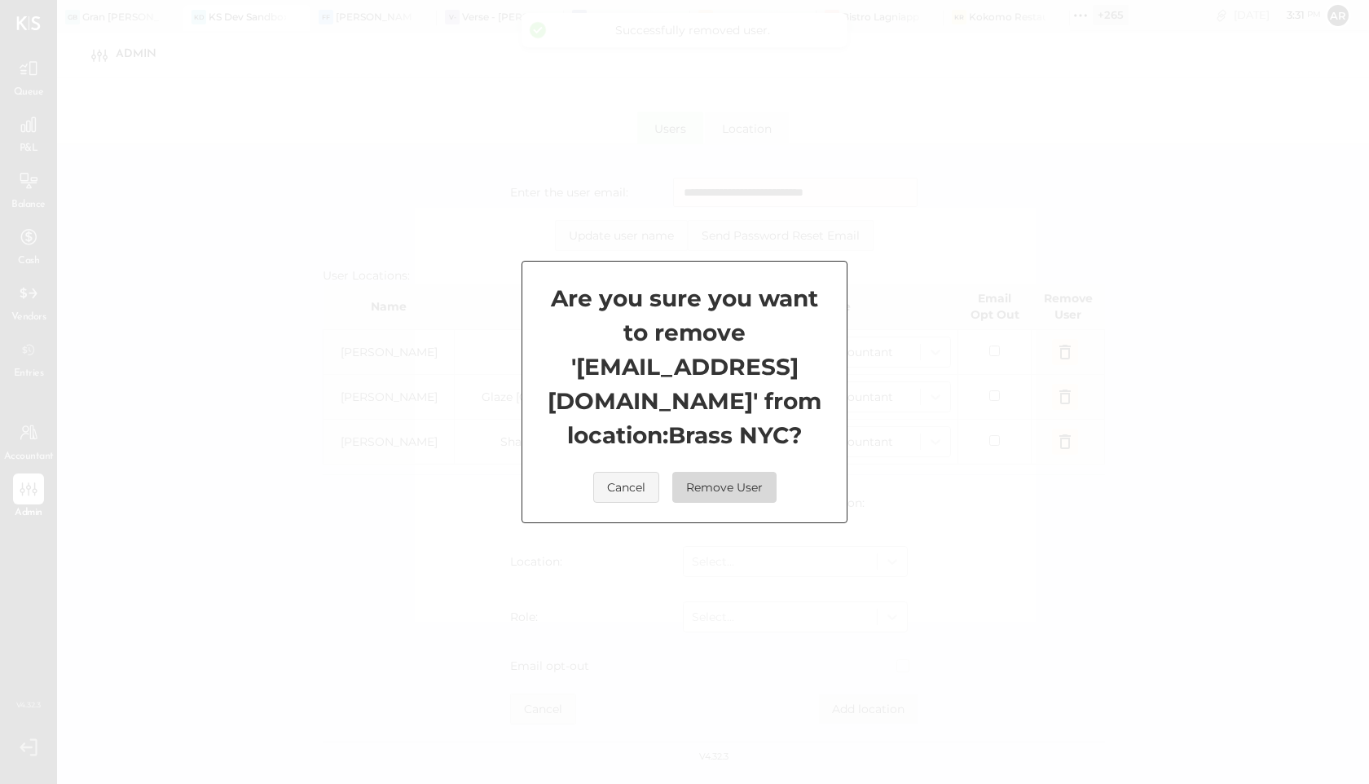
click at [716, 501] on button "Remove User" at bounding box center [724, 487] width 104 height 31
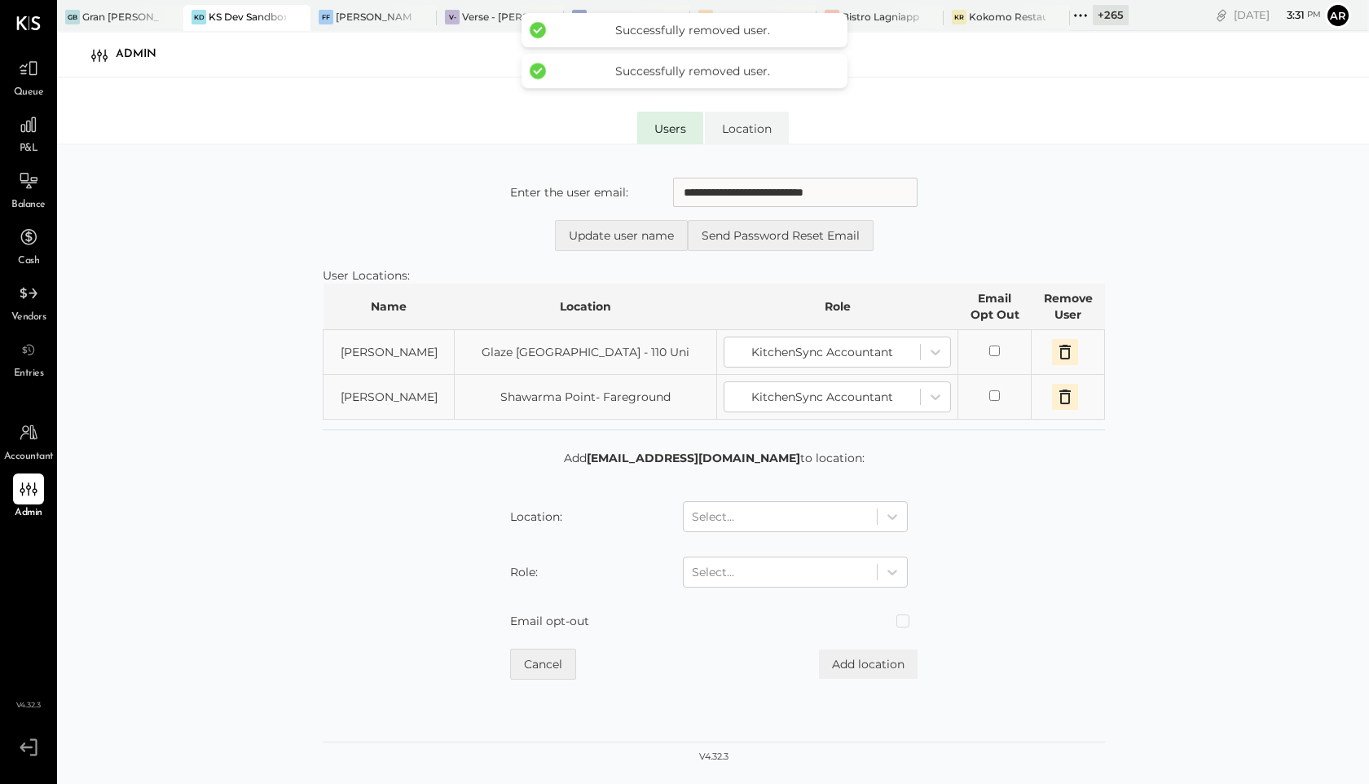
click at [1067, 350] on icon "button" at bounding box center [1065, 352] width 20 height 20
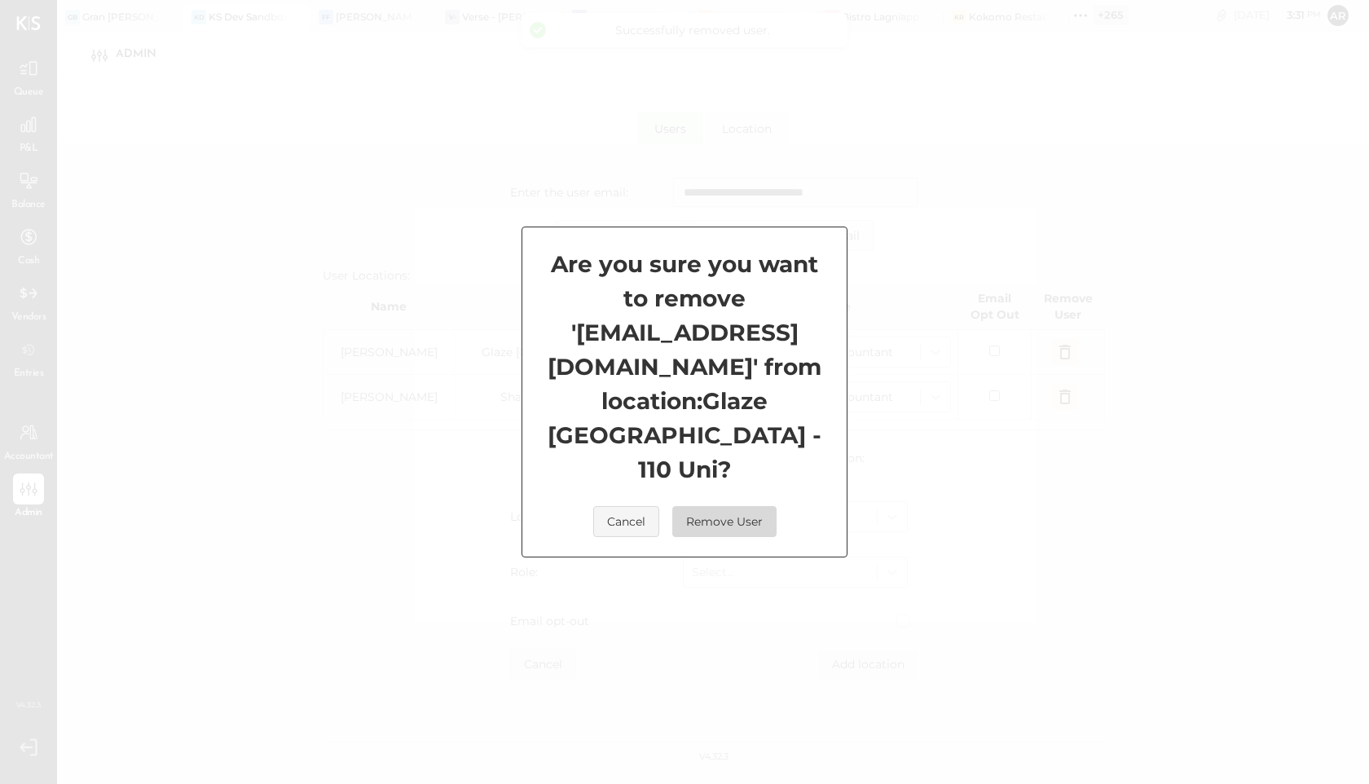
click at [718, 506] on button "Remove User" at bounding box center [724, 521] width 104 height 31
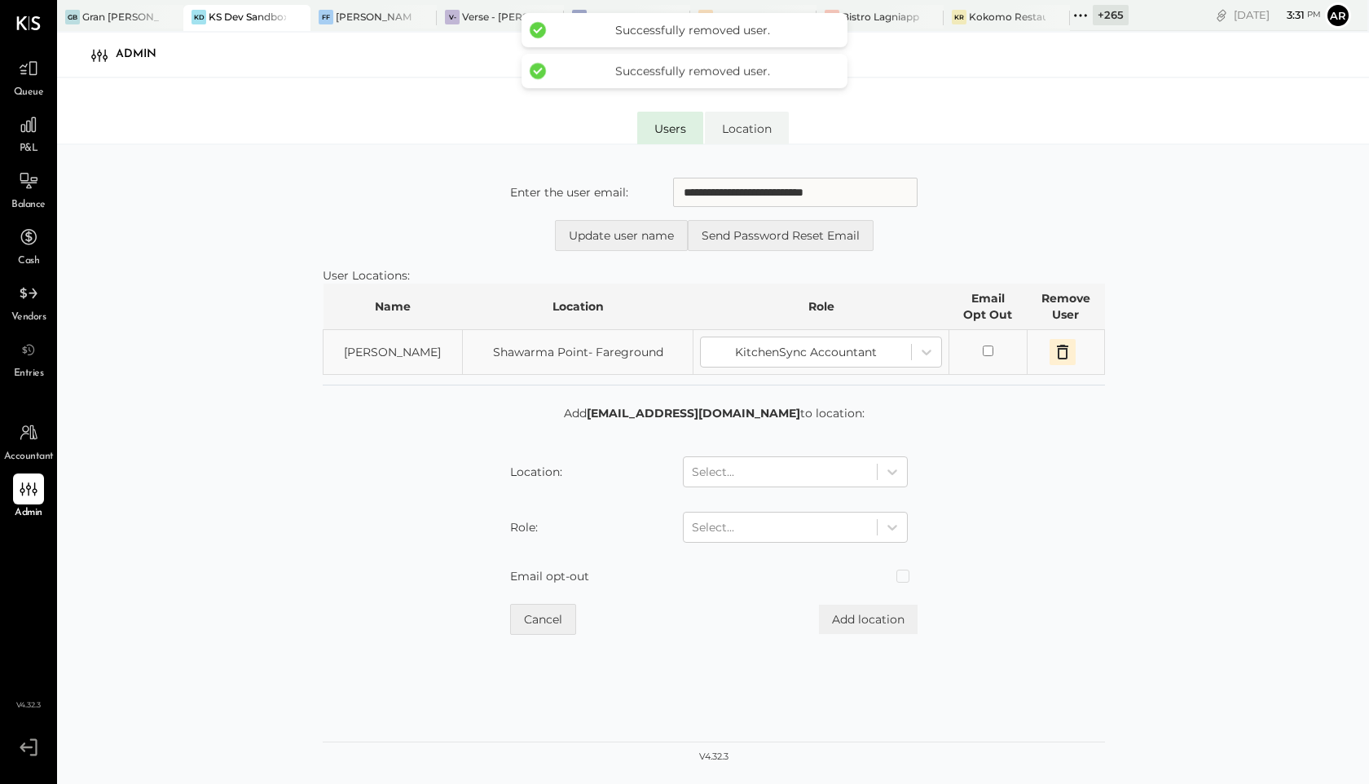
click at [1062, 351] on icon "button" at bounding box center [1063, 352] width 20 height 20
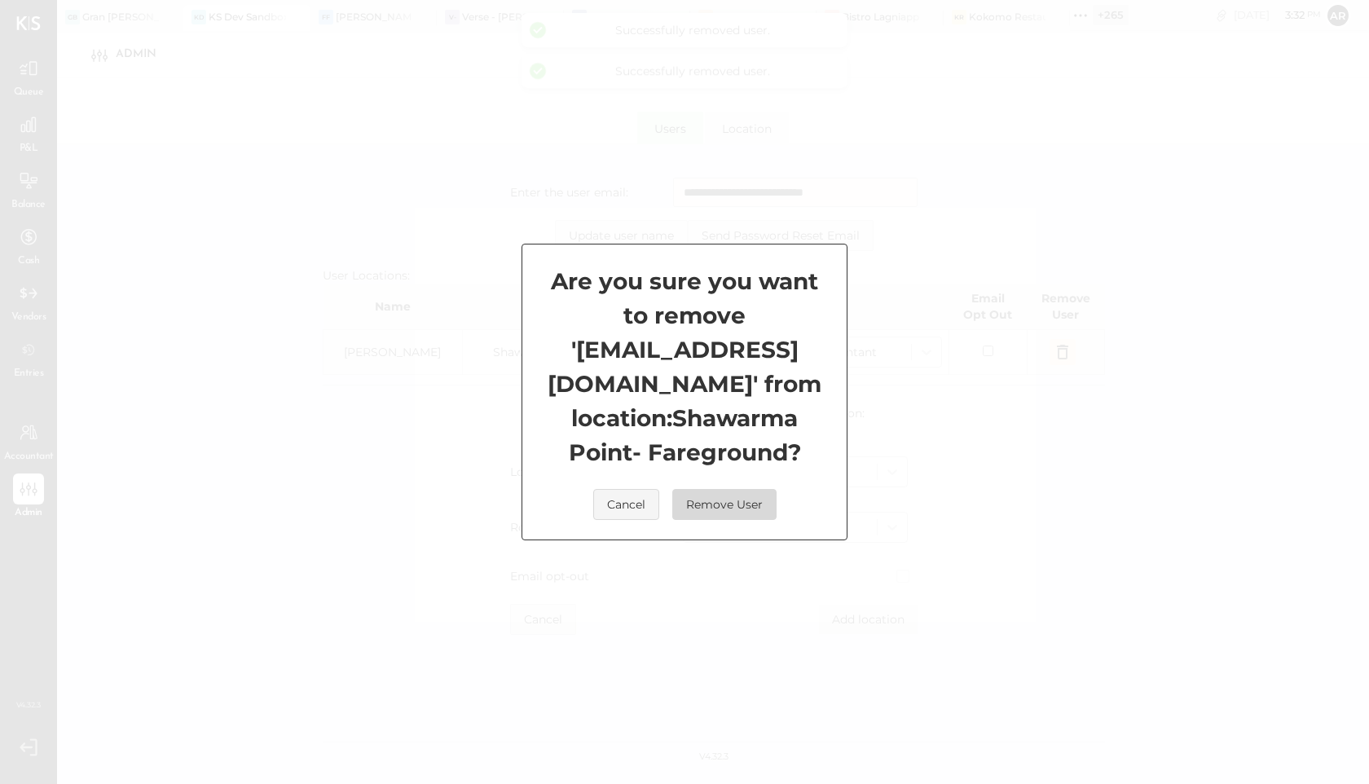
click at [702, 494] on button "Remove User" at bounding box center [724, 504] width 104 height 31
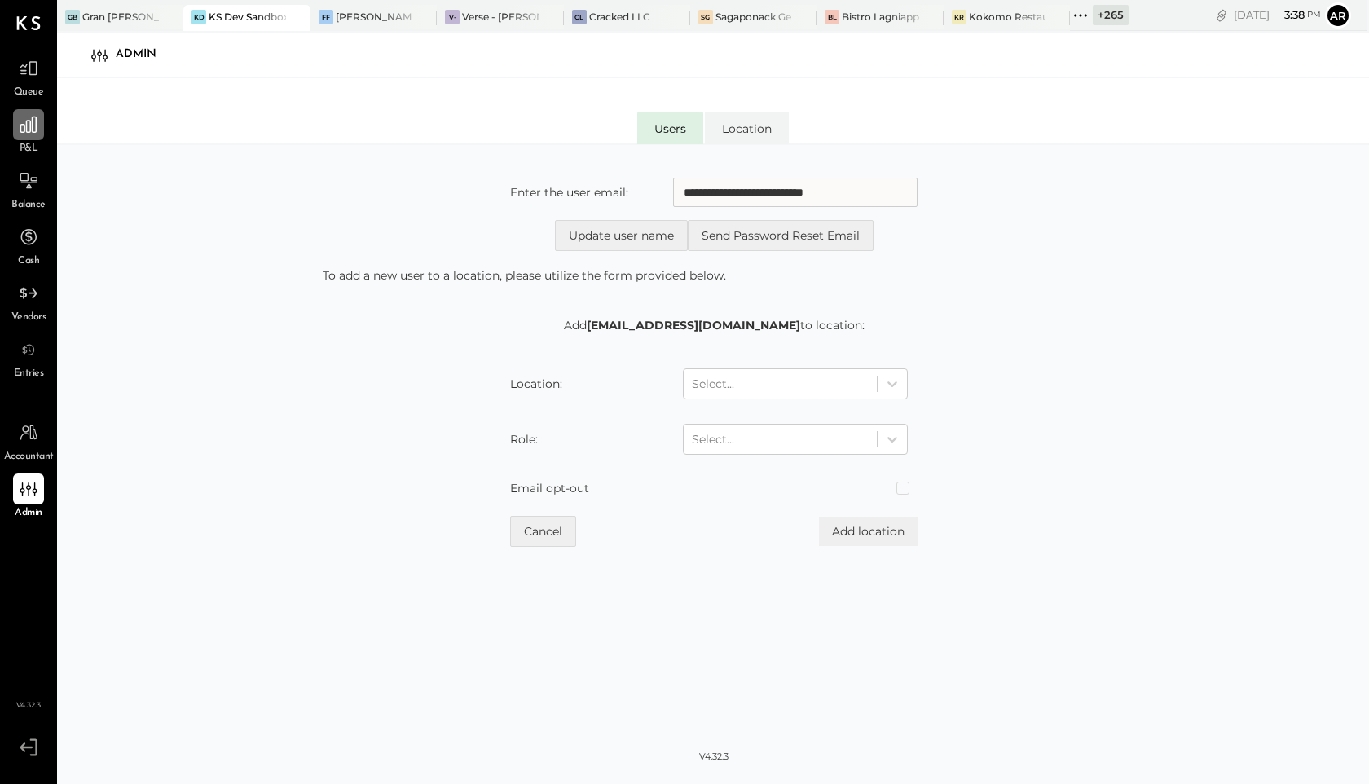
click at [29, 124] on icon at bounding box center [28, 124] width 21 height 21
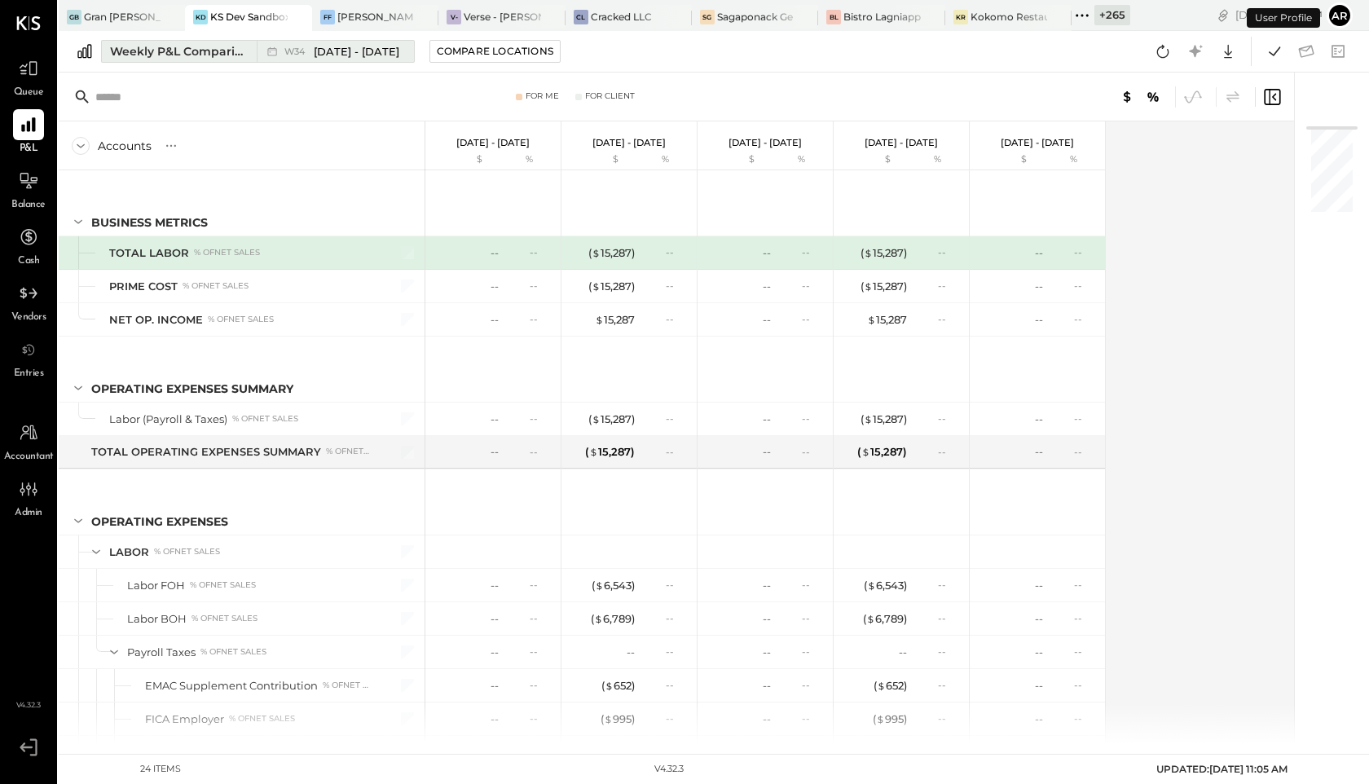
click at [325, 49] on span "[DATE] - [DATE]" at bounding box center [357, 51] width 86 height 15
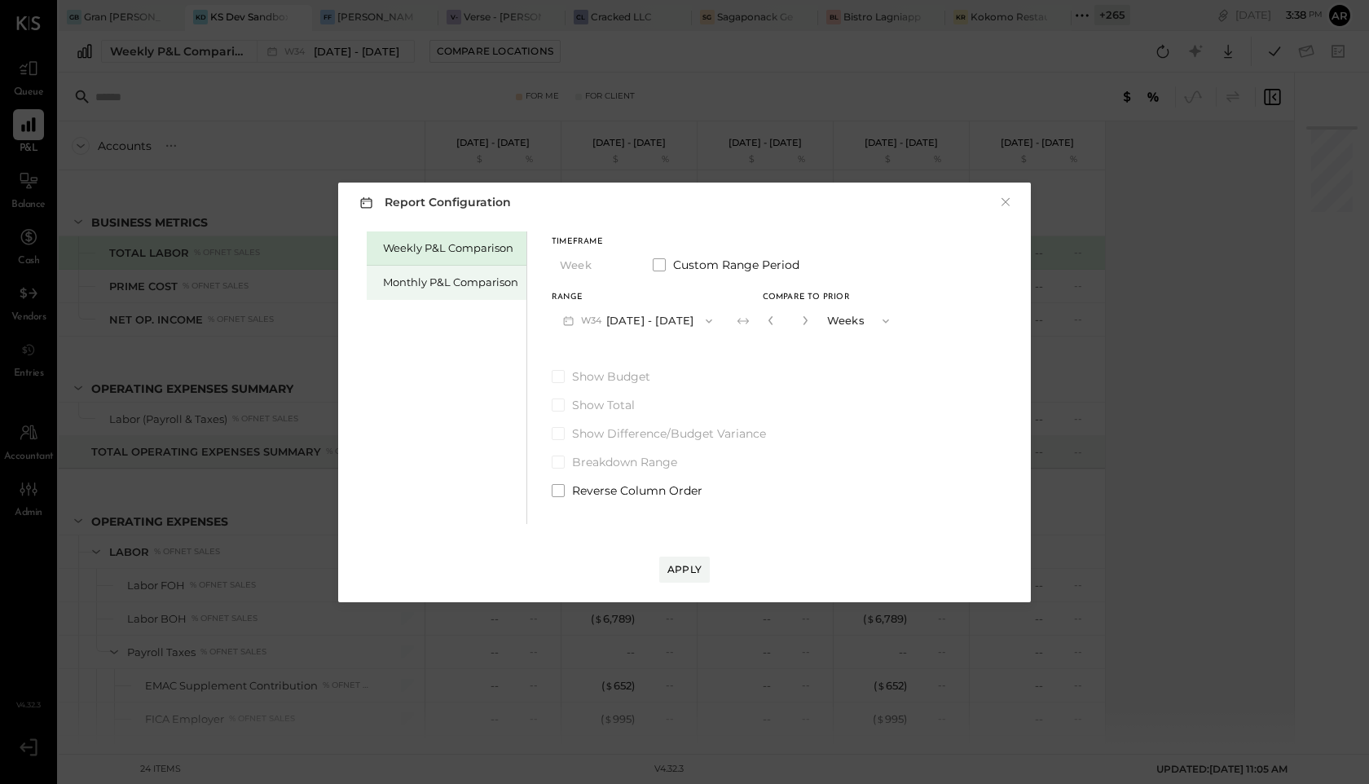
click at [410, 279] on div "Monthly P&L Comparison" at bounding box center [450, 282] width 135 height 15
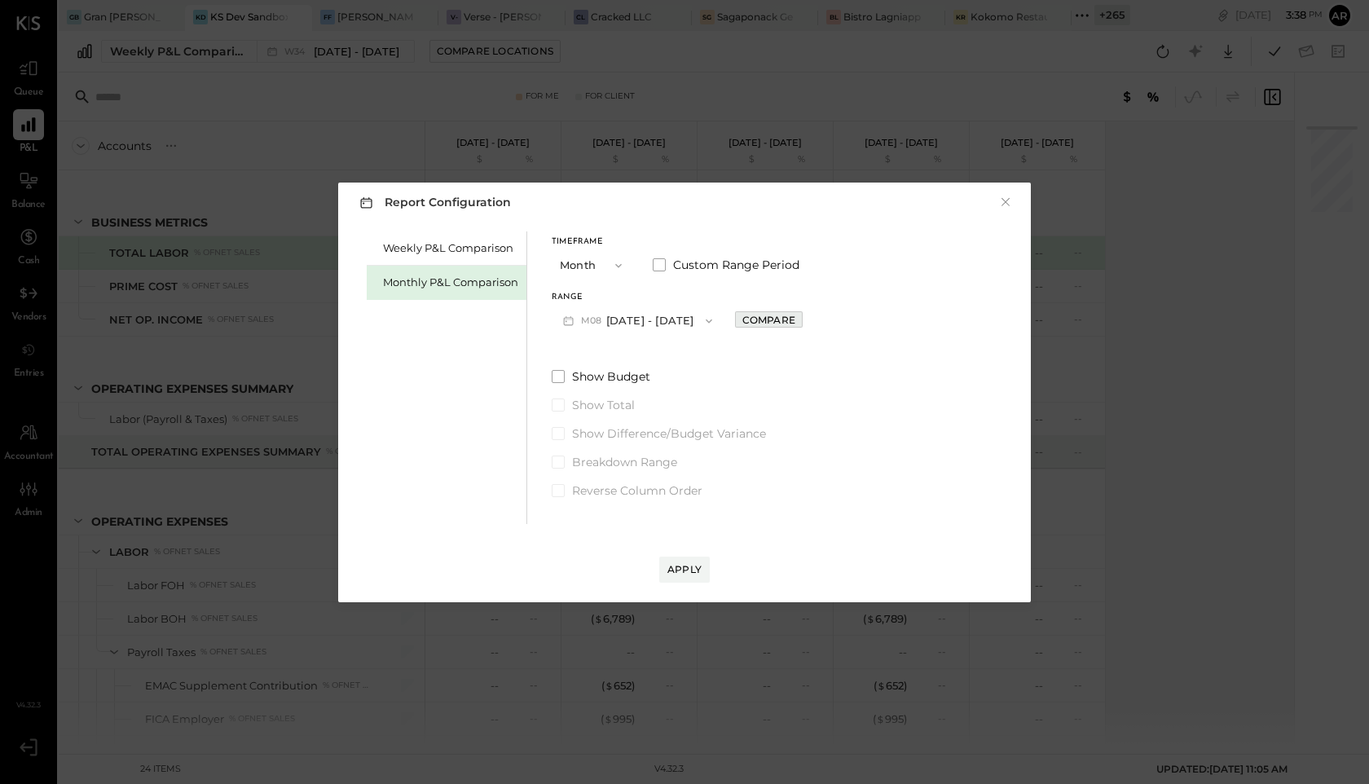
click at [755, 318] on div "Compare" at bounding box center [768, 320] width 53 height 14
click at [800, 321] on icon "button" at bounding box center [805, 320] width 10 height 10
type input "*"
click at [680, 562] on div "Apply" at bounding box center [684, 569] width 34 height 14
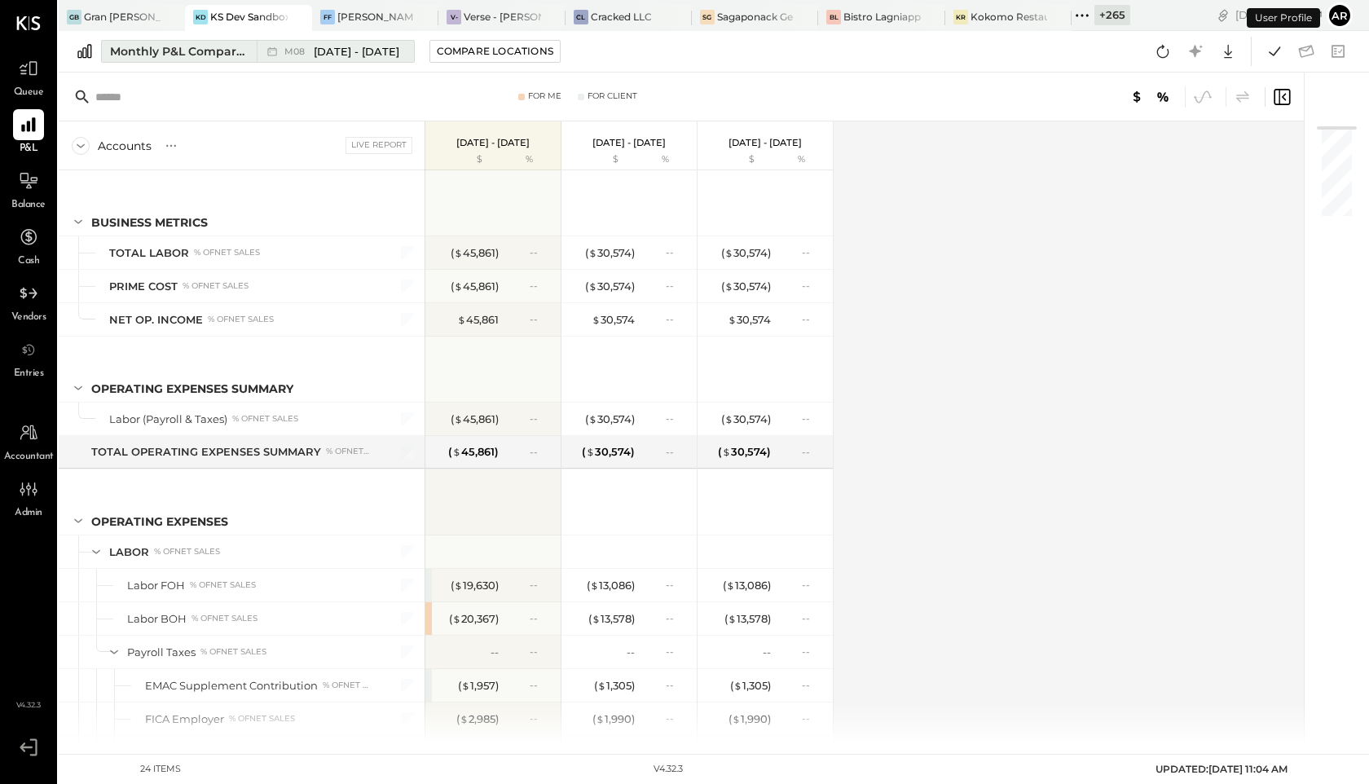
click at [284, 61] on div "M08 [DATE] - [DATE]" at bounding box center [331, 51] width 149 height 21
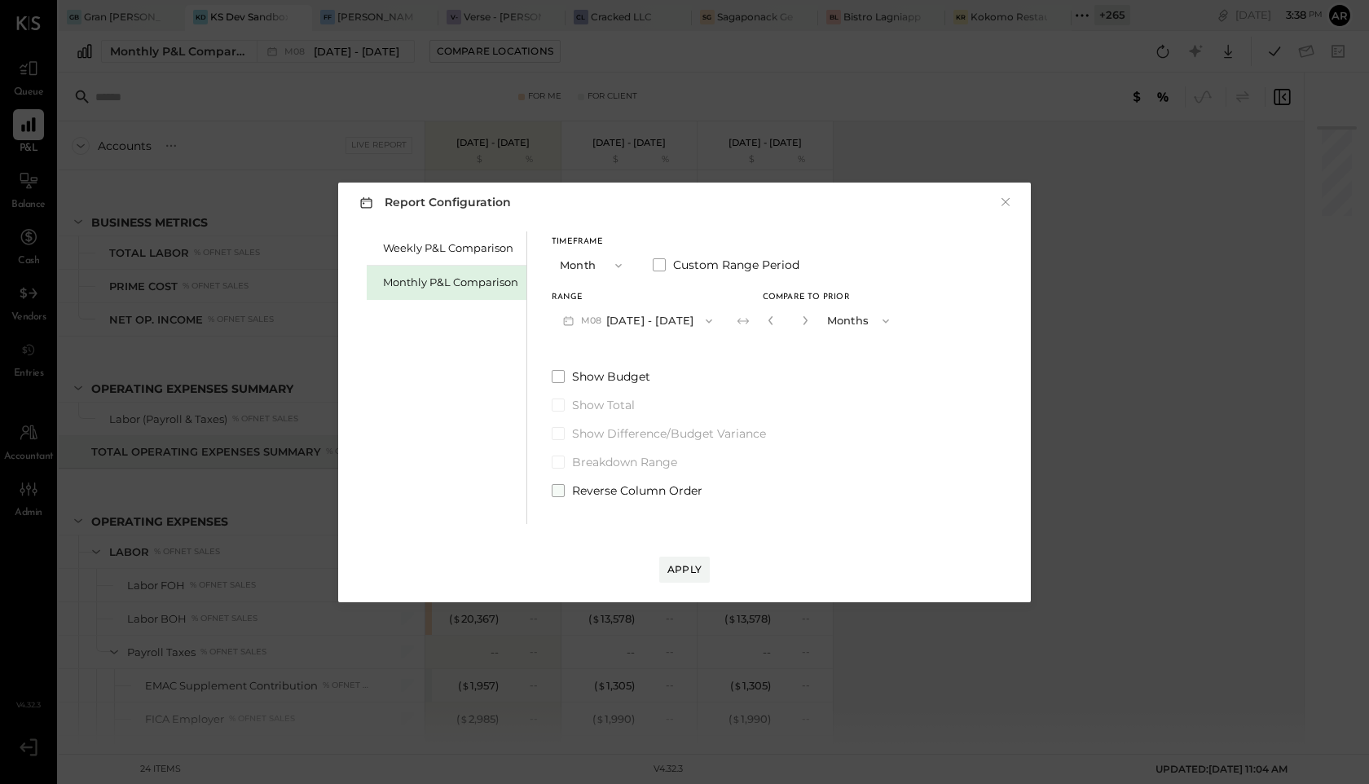
click at [559, 487] on span at bounding box center [558, 490] width 13 height 13
click at [695, 568] on div "Apply" at bounding box center [684, 569] width 34 height 14
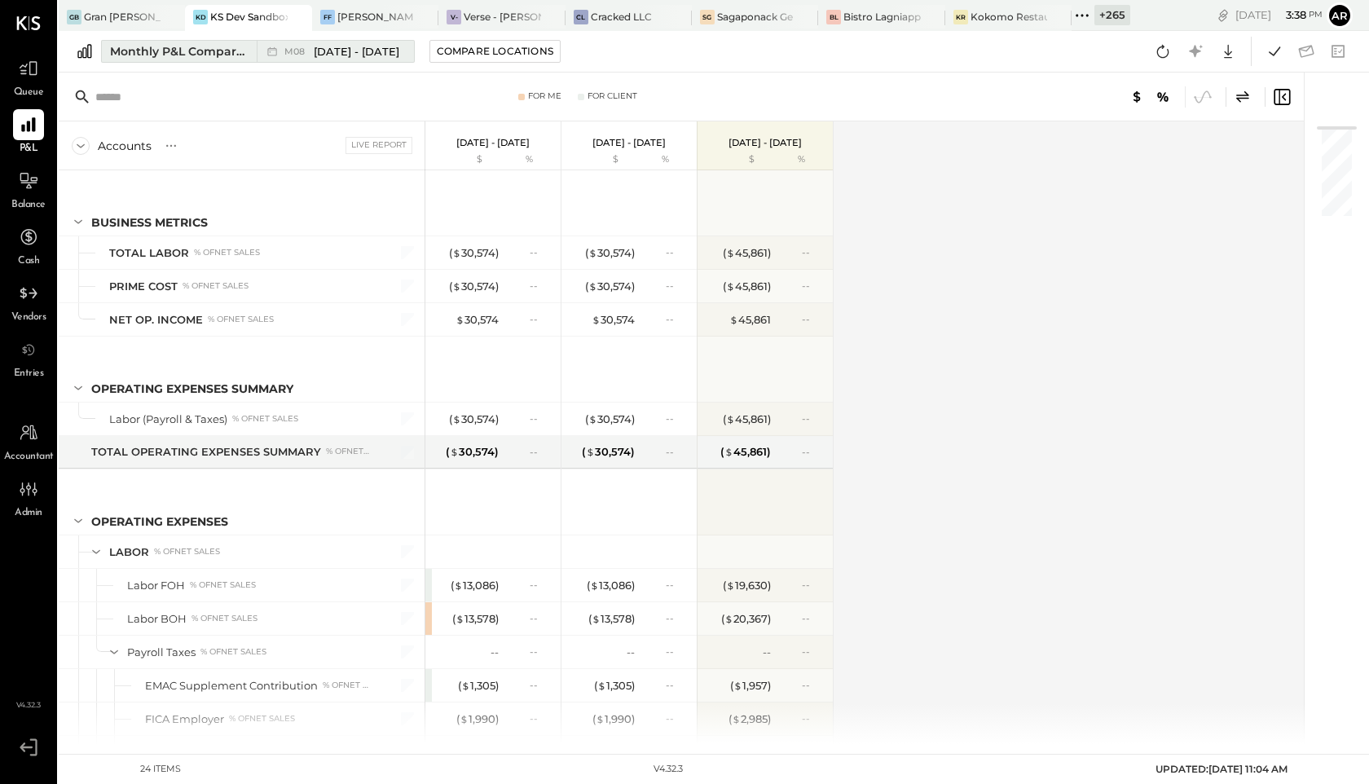
click at [302, 56] on span "M08" at bounding box center [296, 51] width 25 height 9
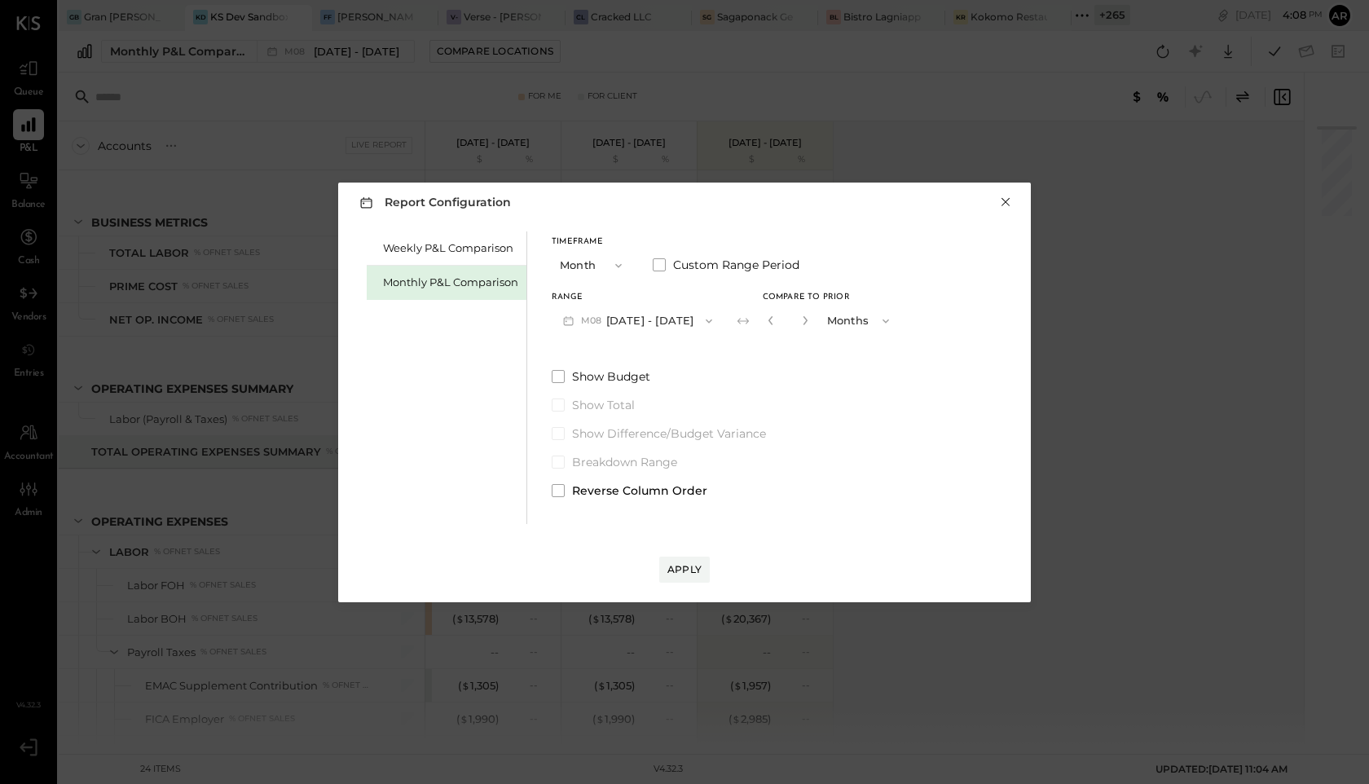
click at [1002, 200] on button "×" at bounding box center [1005, 202] width 15 height 16
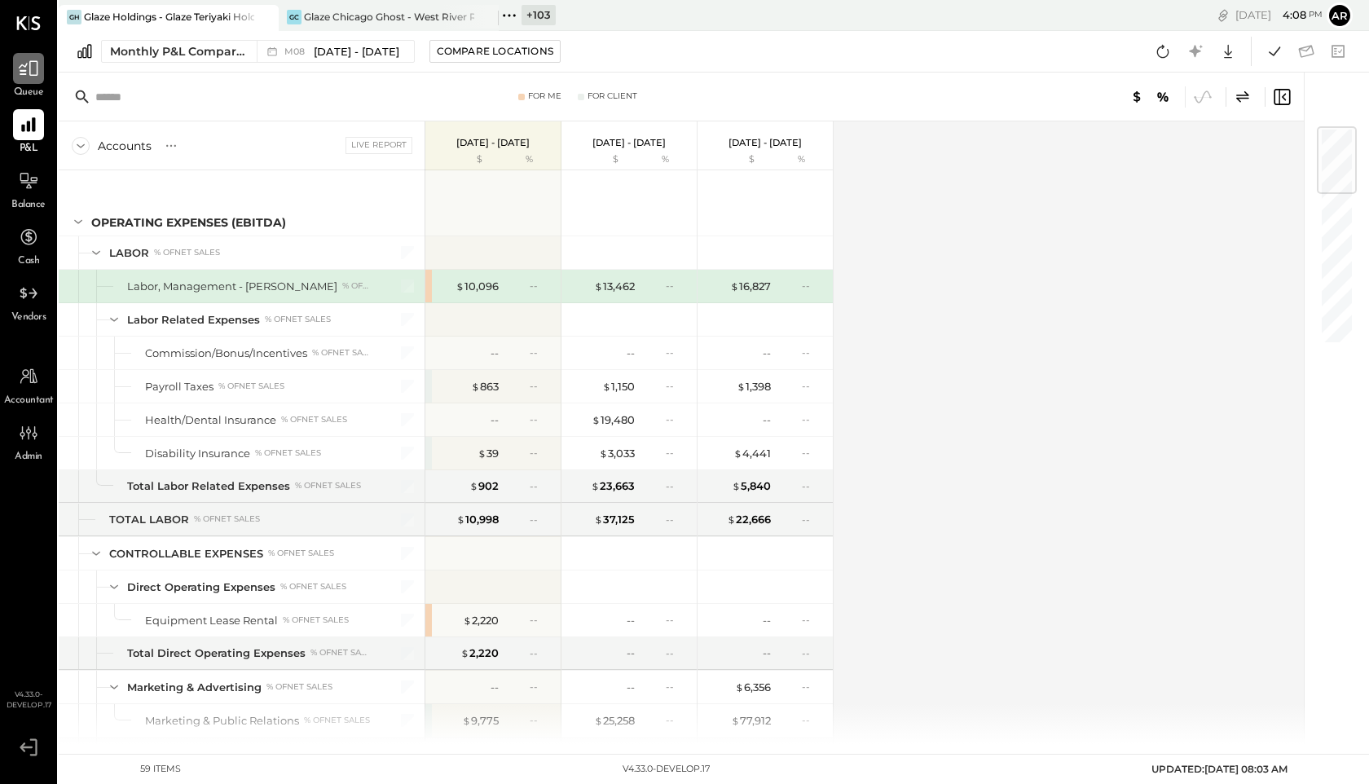
click at [25, 66] on icon at bounding box center [29, 68] width 20 height 15
